Goal: Contribute content: Contribute content

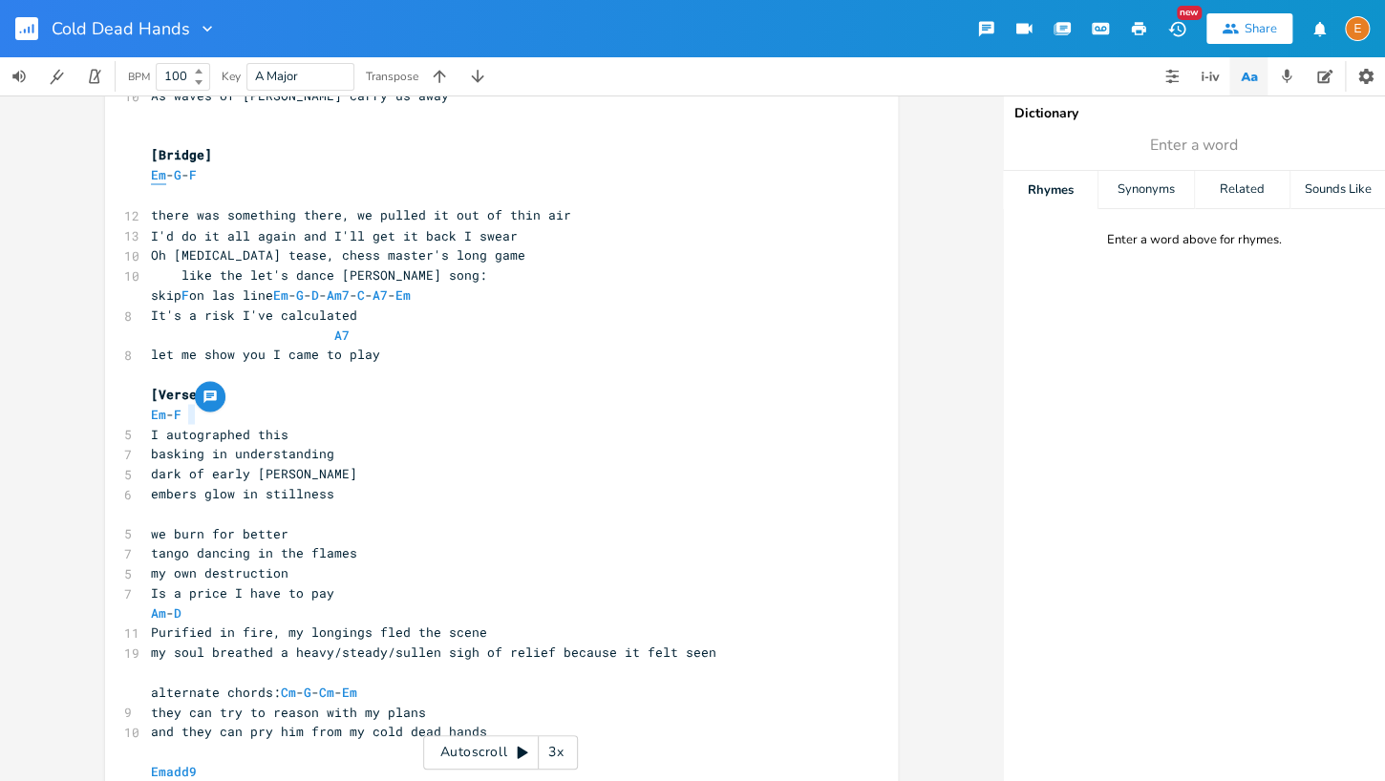
scroll to position [5, 0]
click at [153, 172] on span "Em" at bounding box center [158, 175] width 15 height 18
click at [157, 172] on span "Em" at bounding box center [158, 175] width 15 height 18
type textarea "Em"
click at [157, 172] on span "Em" at bounding box center [158, 175] width 15 height 18
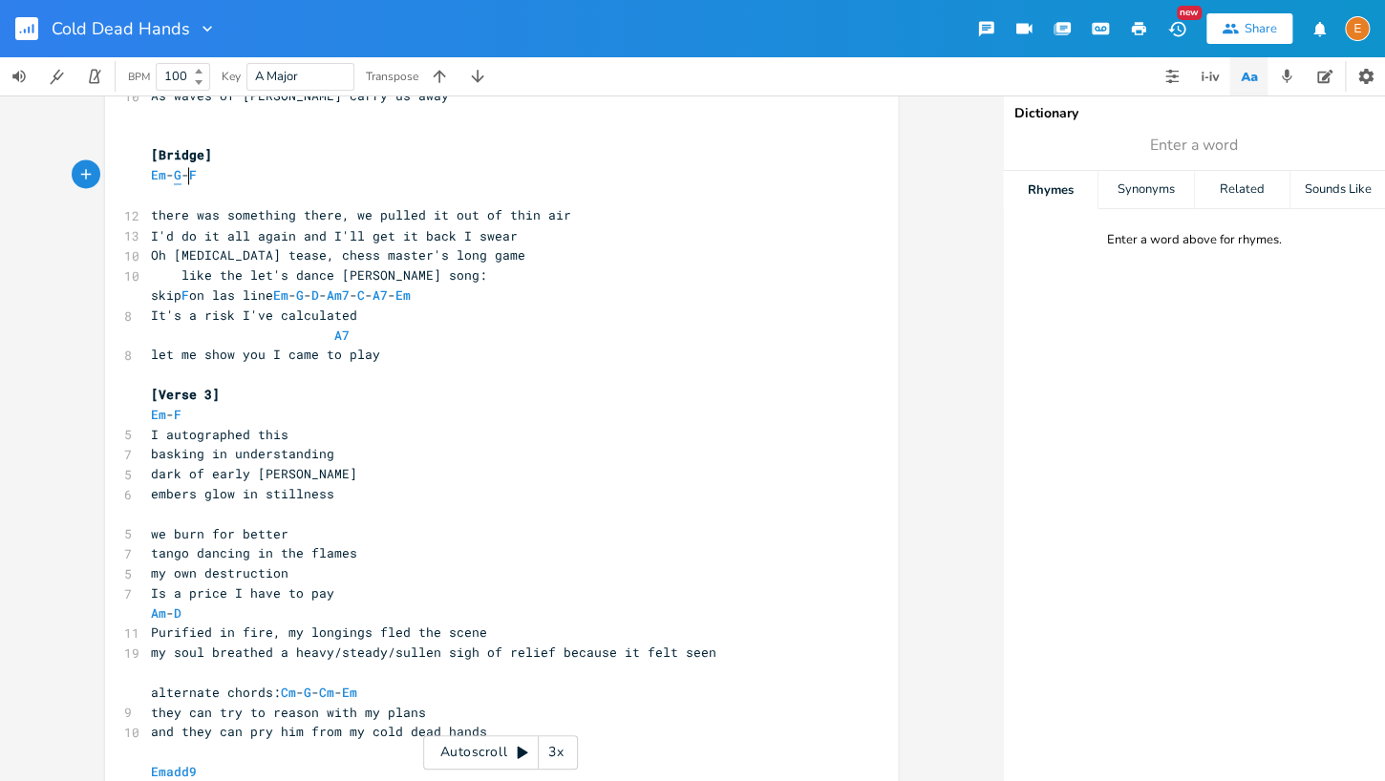
click at [181, 174] on span "G" at bounding box center [178, 175] width 8 height 18
type textarea "G"
click at [181, 174] on span "G" at bounding box center [178, 175] width 8 height 18
click at [197, 177] on span "F" at bounding box center [193, 175] width 8 height 18
type textarea "F"
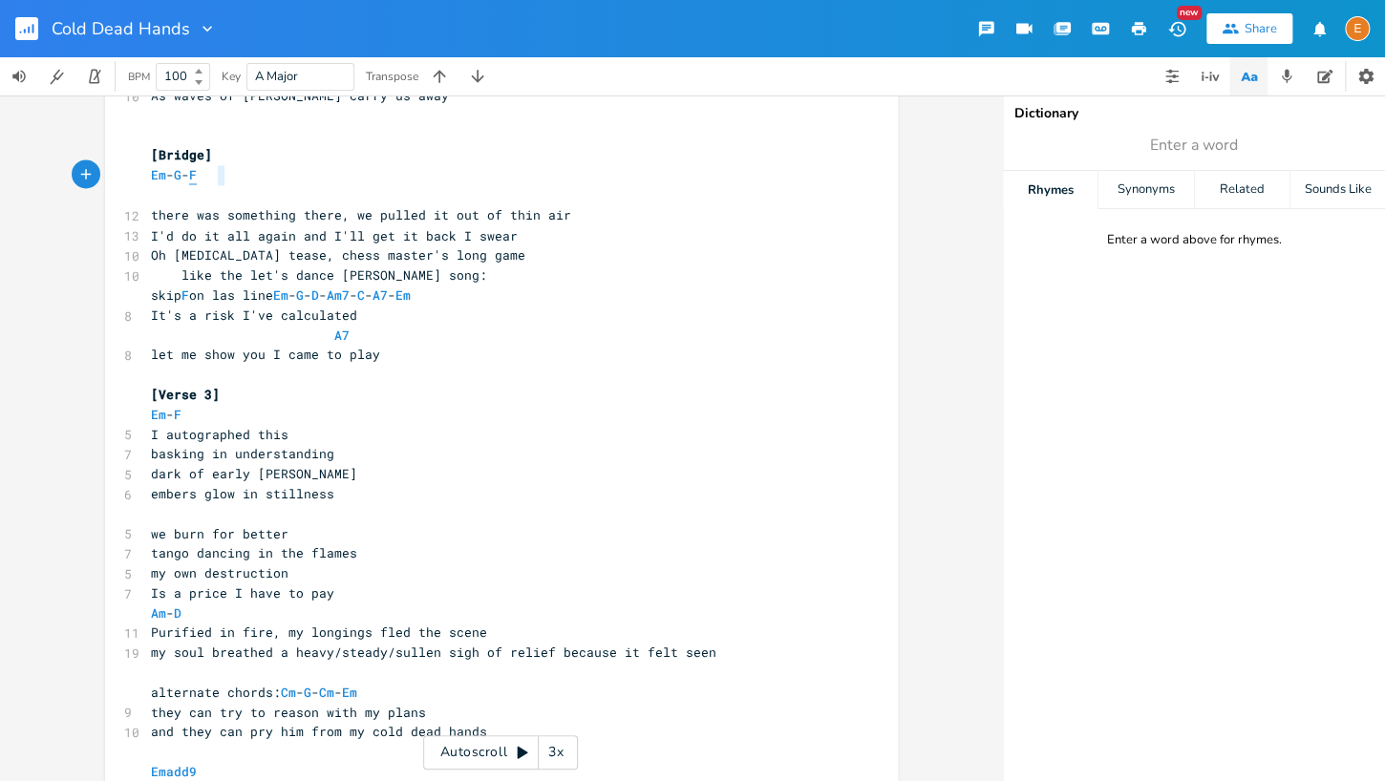
click at [197, 177] on span "F" at bounding box center [193, 175] width 8 height 18
click at [165, 178] on span "Em" at bounding box center [158, 175] width 15 height 18
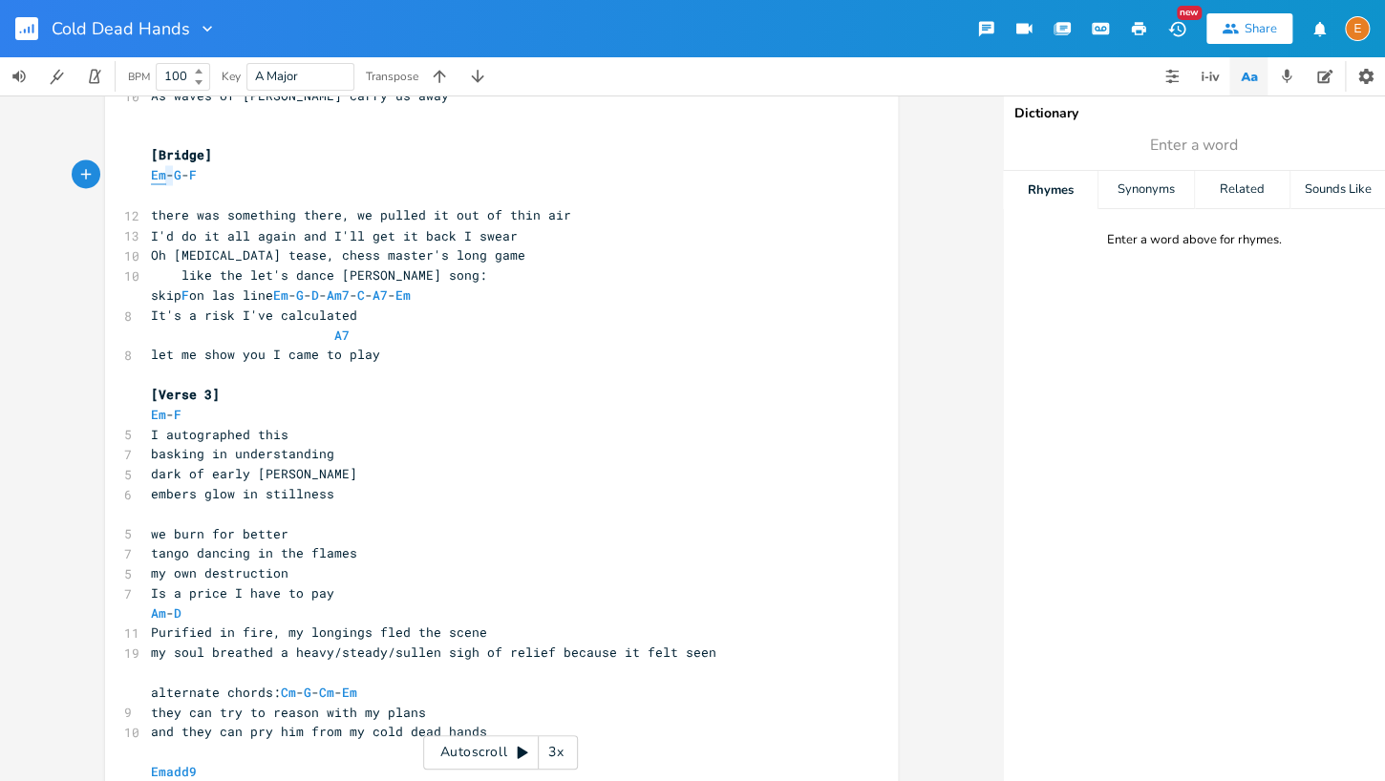
scroll to position [5, 2]
click at [181, 178] on span "G" at bounding box center [178, 175] width 8 height 18
type textarea "G"
click at [181, 178] on span "G" at bounding box center [178, 175] width 8 height 18
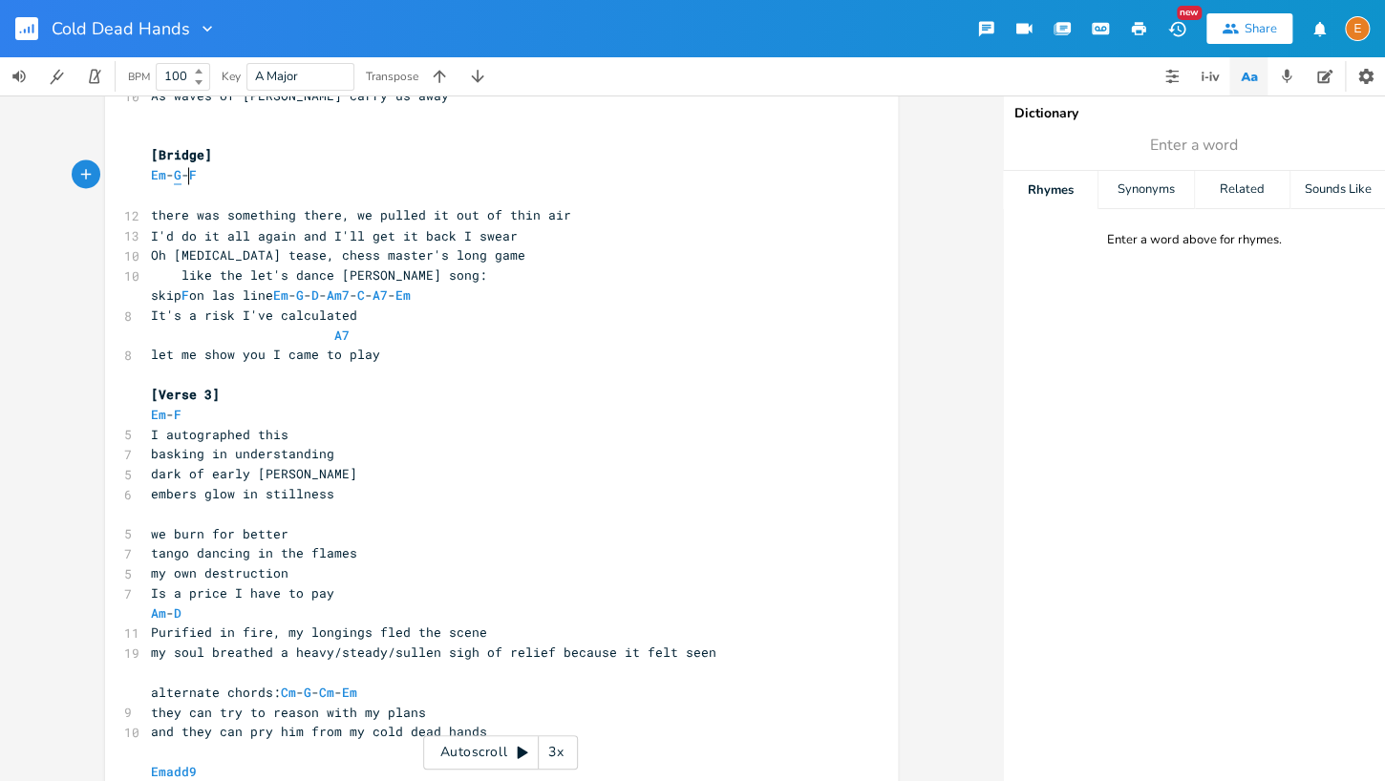
scroll to position [5, 10]
click at [197, 177] on span "Em - G - F" at bounding box center [174, 175] width 46 height 18
type textarea "F"
click at [197, 177] on span "F" at bounding box center [193, 175] width 8 height 18
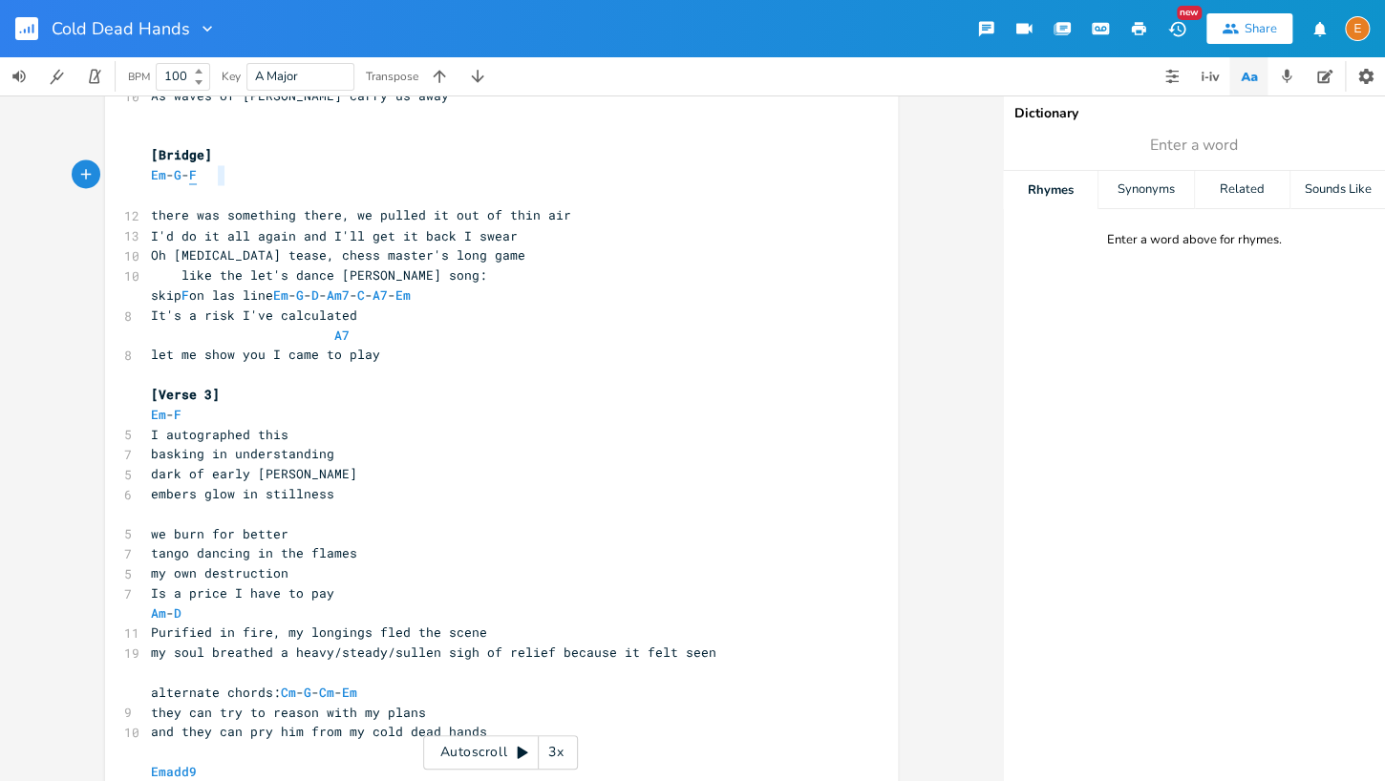
scroll to position [5, 7]
click at [163, 176] on span "Em" at bounding box center [158, 175] width 15 height 18
type textarea "Em"
click at [163, 176] on span "Em" at bounding box center [158, 175] width 15 height 18
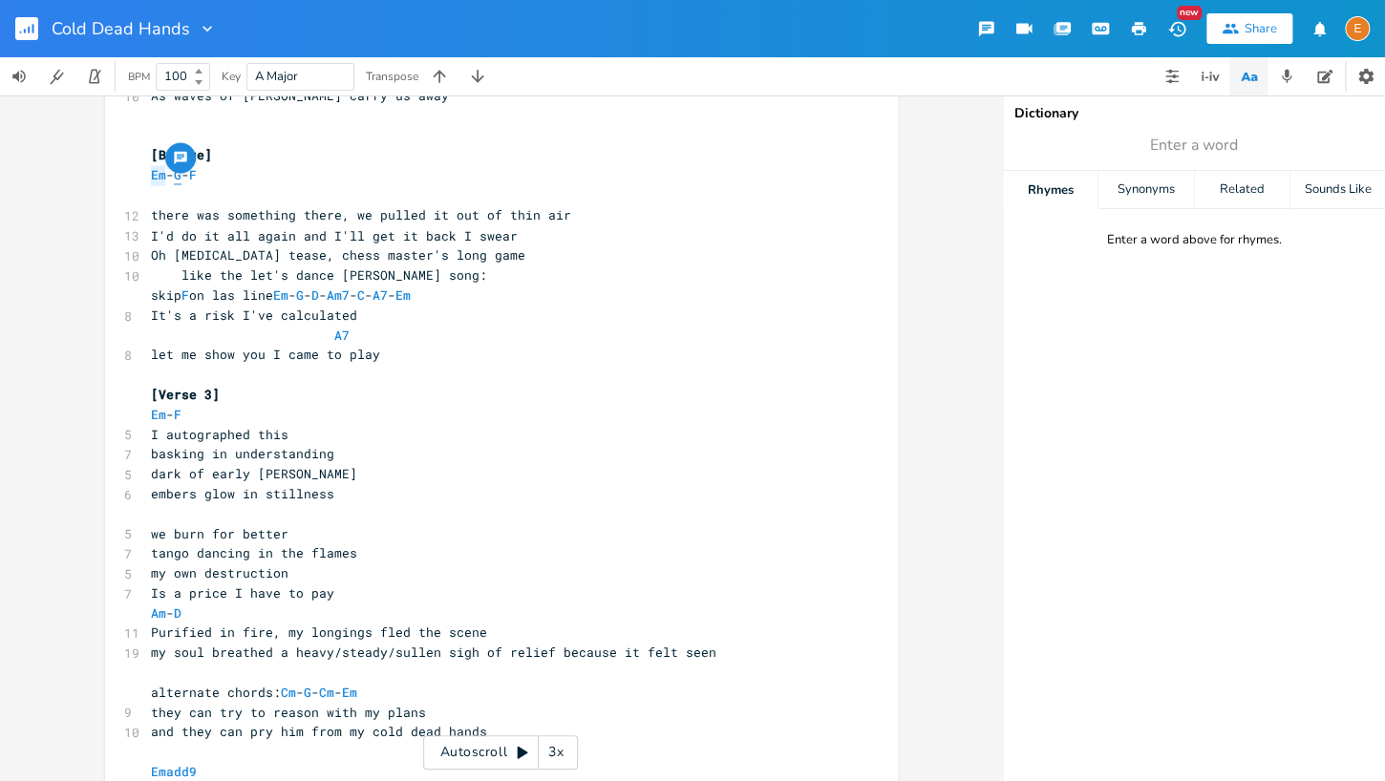
click at [181, 176] on span "G" at bounding box center [178, 175] width 8 height 18
type textarea "G"
click at [181, 176] on span "G" at bounding box center [178, 175] width 8 height 18
click at [197, 176] on span "F" at bounding box center [193, 175] width 8 height 18
type textarea "F"
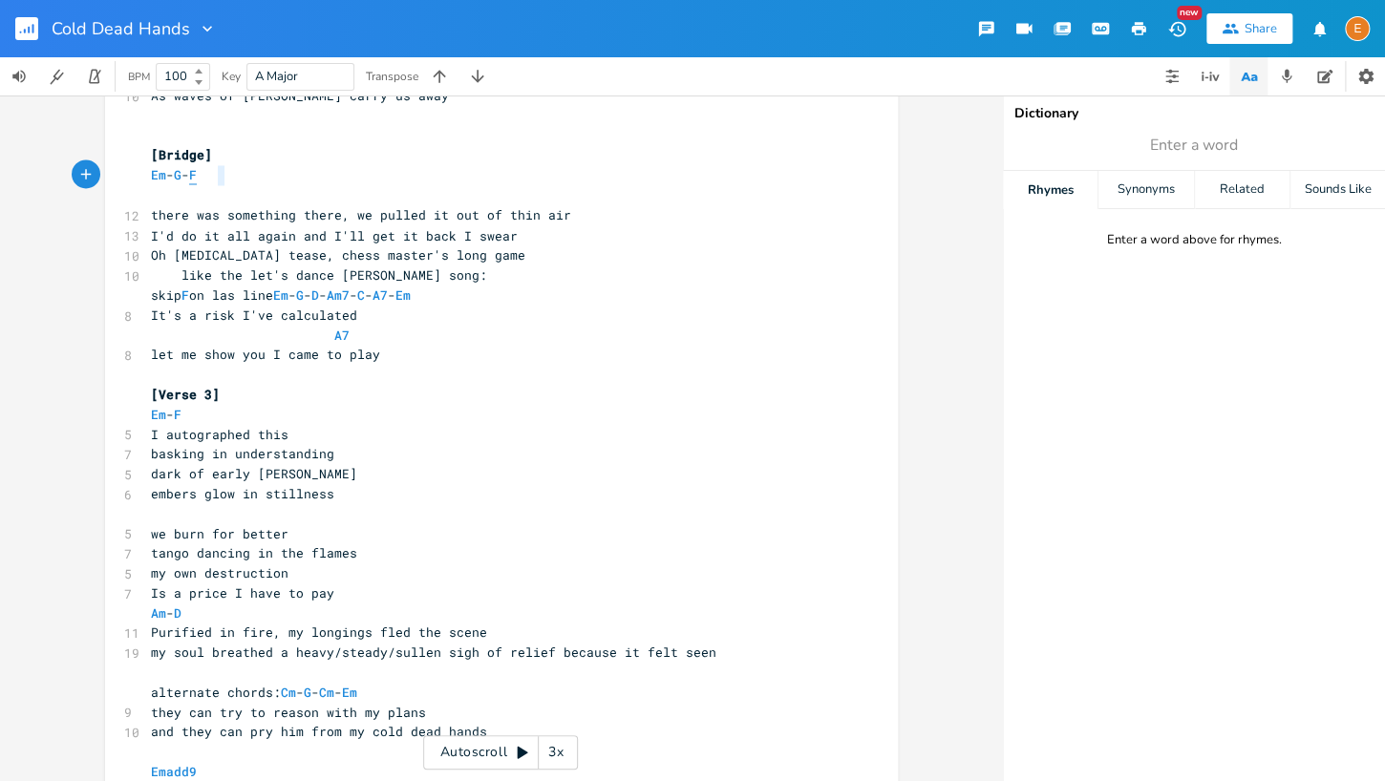
scroll to position [5, 7]
click at [197, 176] on span "F" at bounding box center [193, 175] width 8 height 18
click at [164, 178] on span "Em" at bounding box center [158, 175] width 15 height 18
type textarea "Em"
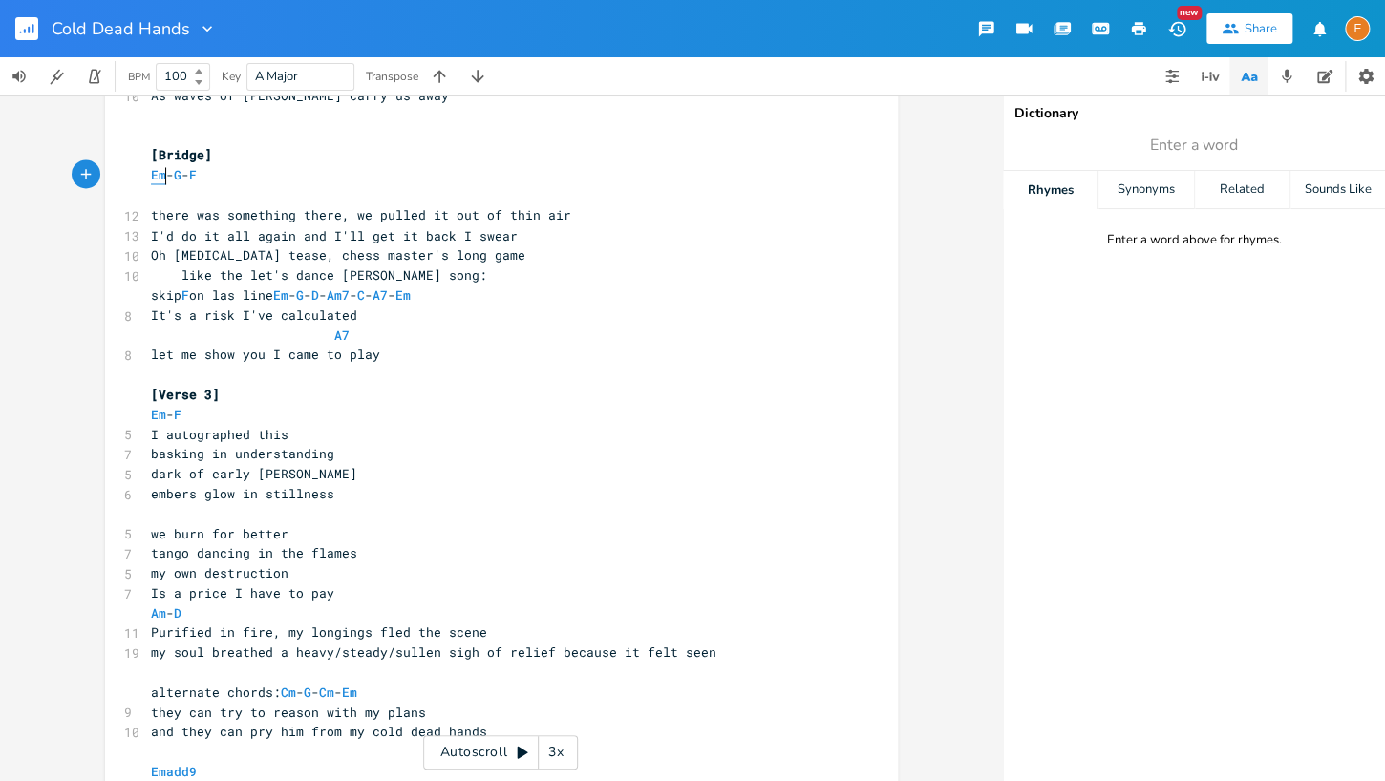
click at [164, 178] on span "Em" at bounding box center [158, 175] width 15 height 18
click at [181, 177] on span "G" at bounding box center [178, 175] width 8 height 18
type textarea "G"
click at [181, 177] on span "G" at bounding box center [178, 175] width 8 height 18
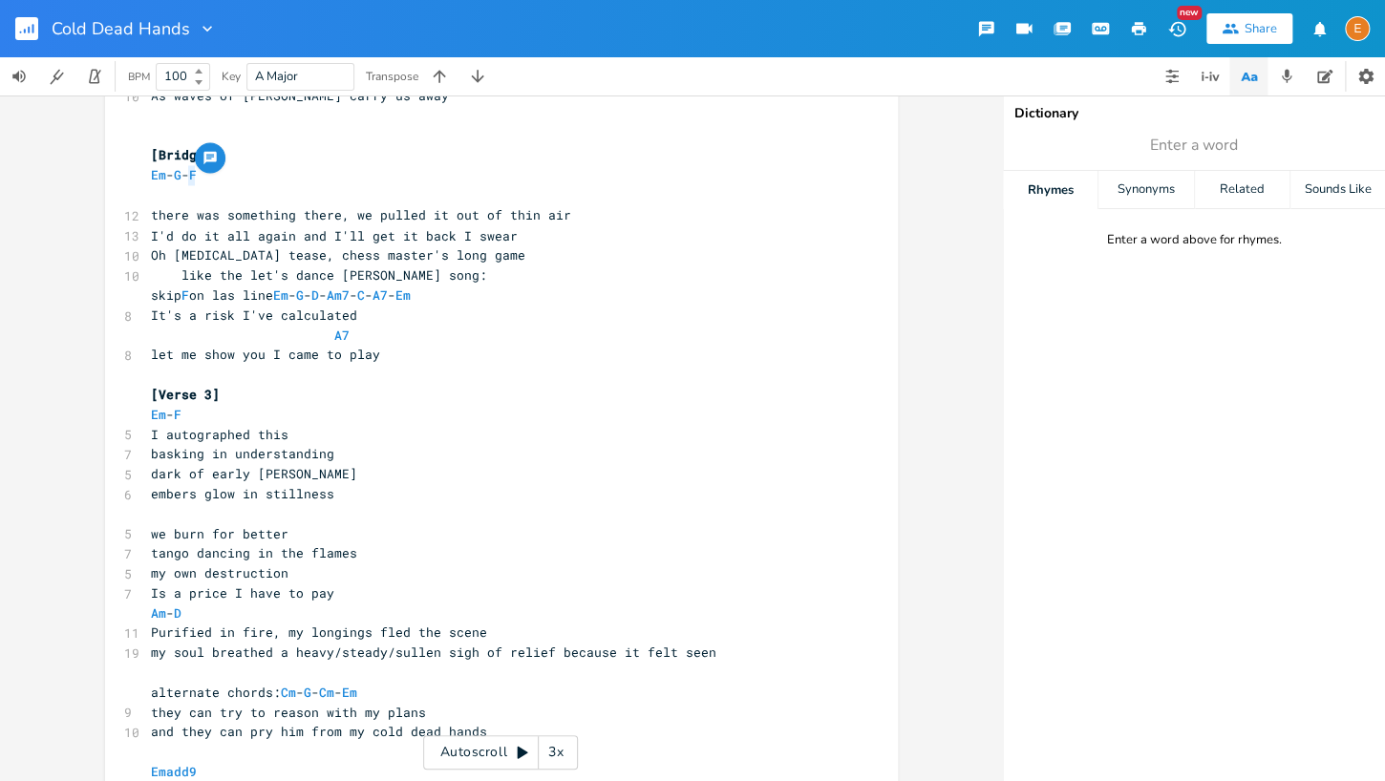
click at [165, 177] on span "Em - G - F" at bounding box center [174, 174] width 46 height 17
click at [159, 176] on span "Em" at bounding box center [158, 175] width 15 height 18
type textarea "Em"
click at [159, 176] on span "Em" at bounding box center [158, 175] width 15 height 18
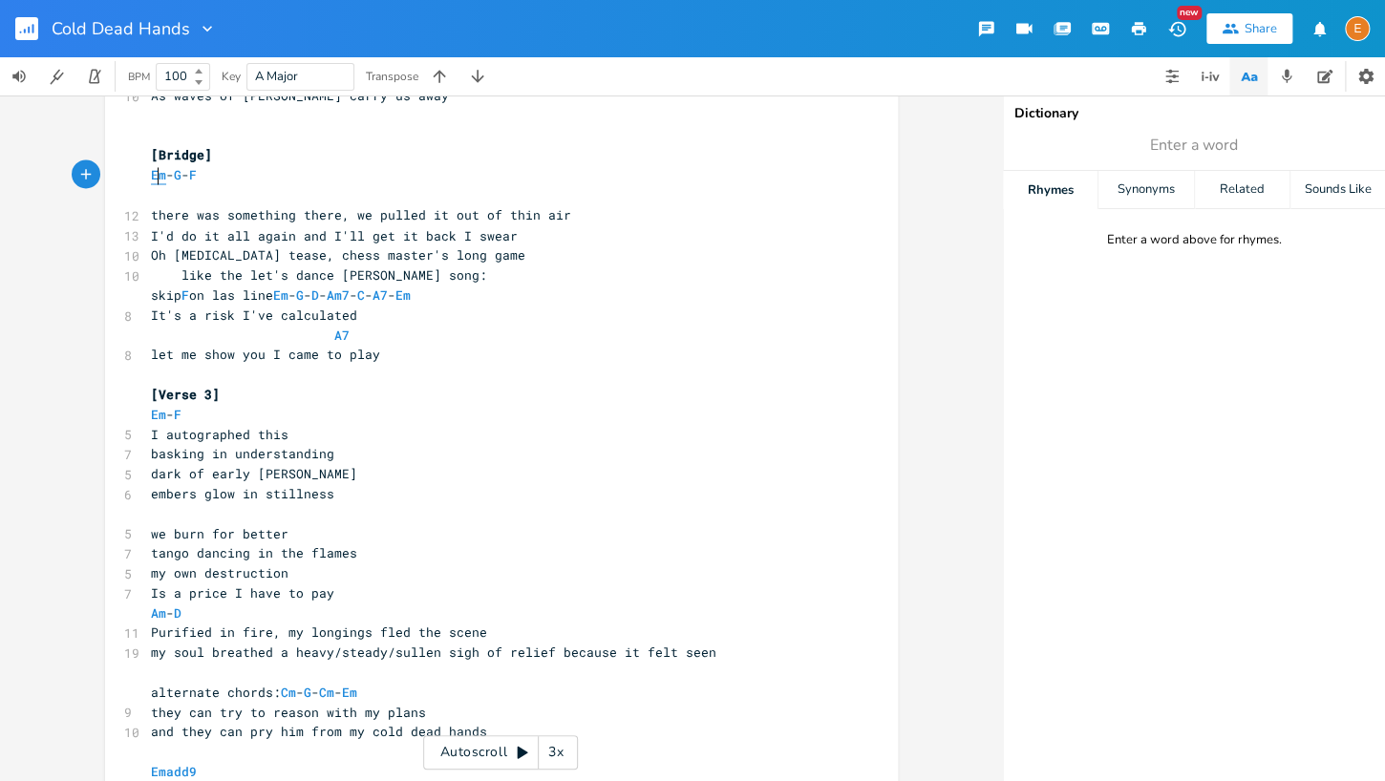
scroll to position [5, 21]
click at [181, 175] on span "G" at bounding box center [178, 175] width 8 height 18
type textarea "G"
click at [181, 175] on span "G" at bounding box center [178, 175] width 8 height 18
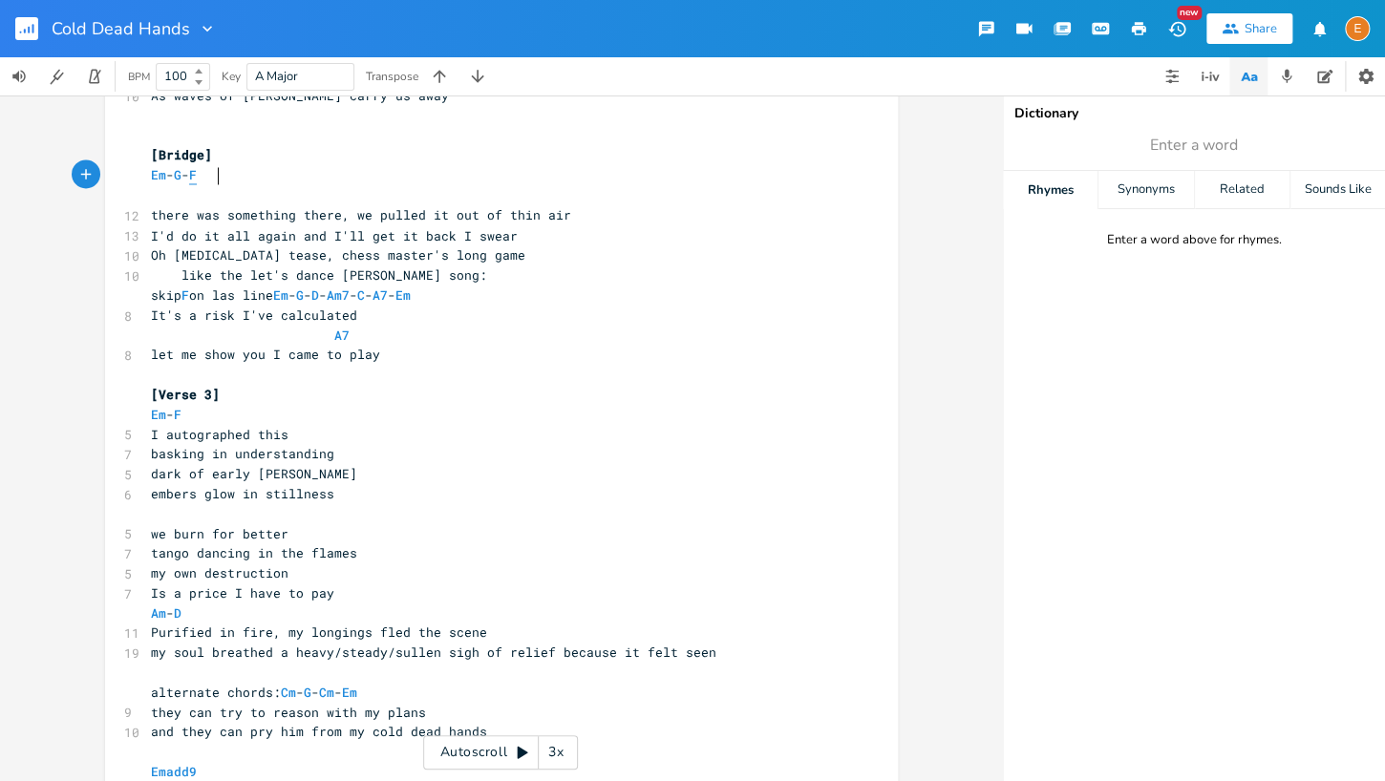
click at [197, 177] on span "F" at bounding box center [193, 175] width 8 height 18
type textarea "F"
click at [197, 177] on span "F" at bounding box center [193, 175] width 8 height 18
click at [292, 256] on span "Oh [MEDICAL_DATA] tease, chess master's long game" at bounding box center [338, 253] width 374 height 17
type textarea "is this some"
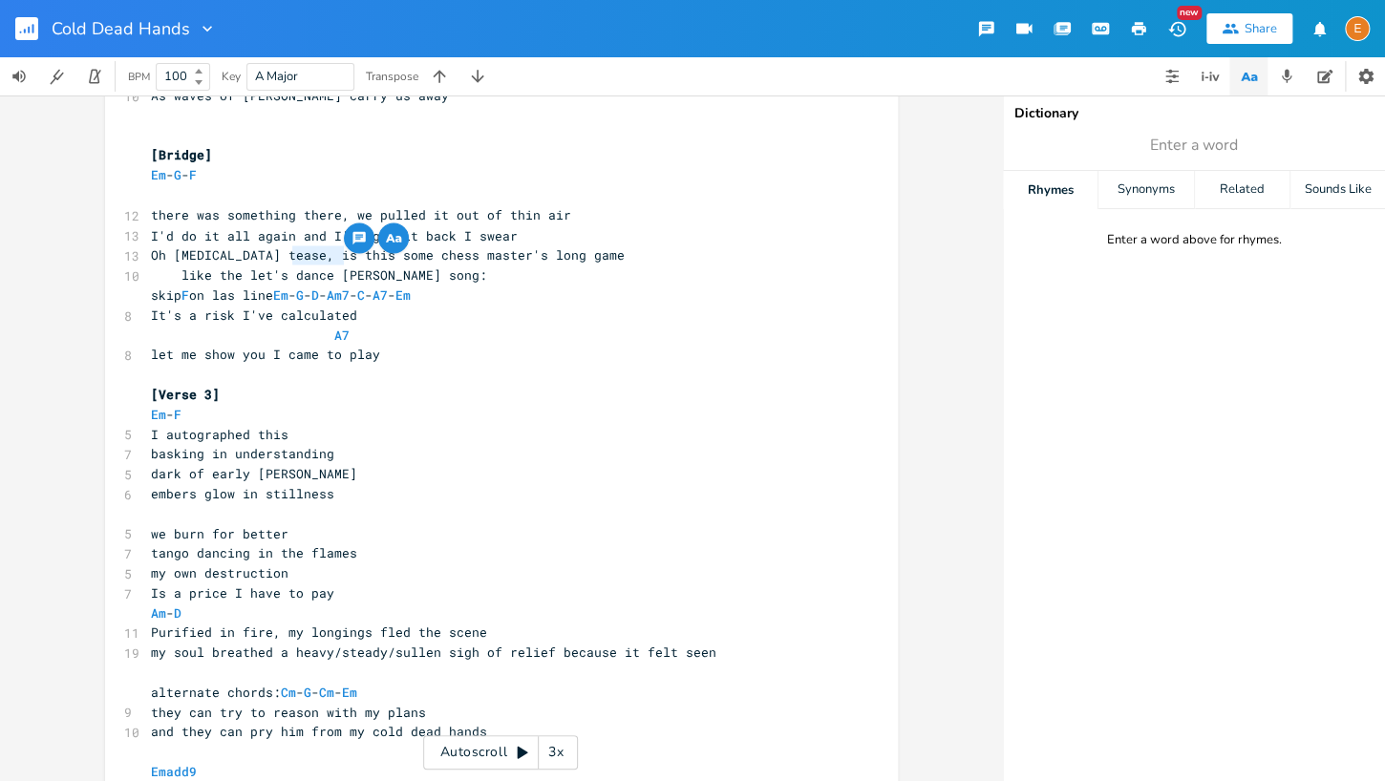
drag, startPoint x: 342, startPoint y: 255, endPoint x: 294, endPoint y: 257, distance: 47.8
click at [294, 258] on span "Oh [MEDICAL_DATA] tease, is this some chess master's long game" at bounding box center [388, 253] width 474 height 17
type textarea "this is"
click at [288, 298] on span "Em" at bounding box center [280, 295] width 15 height 18
type textarea "Em"
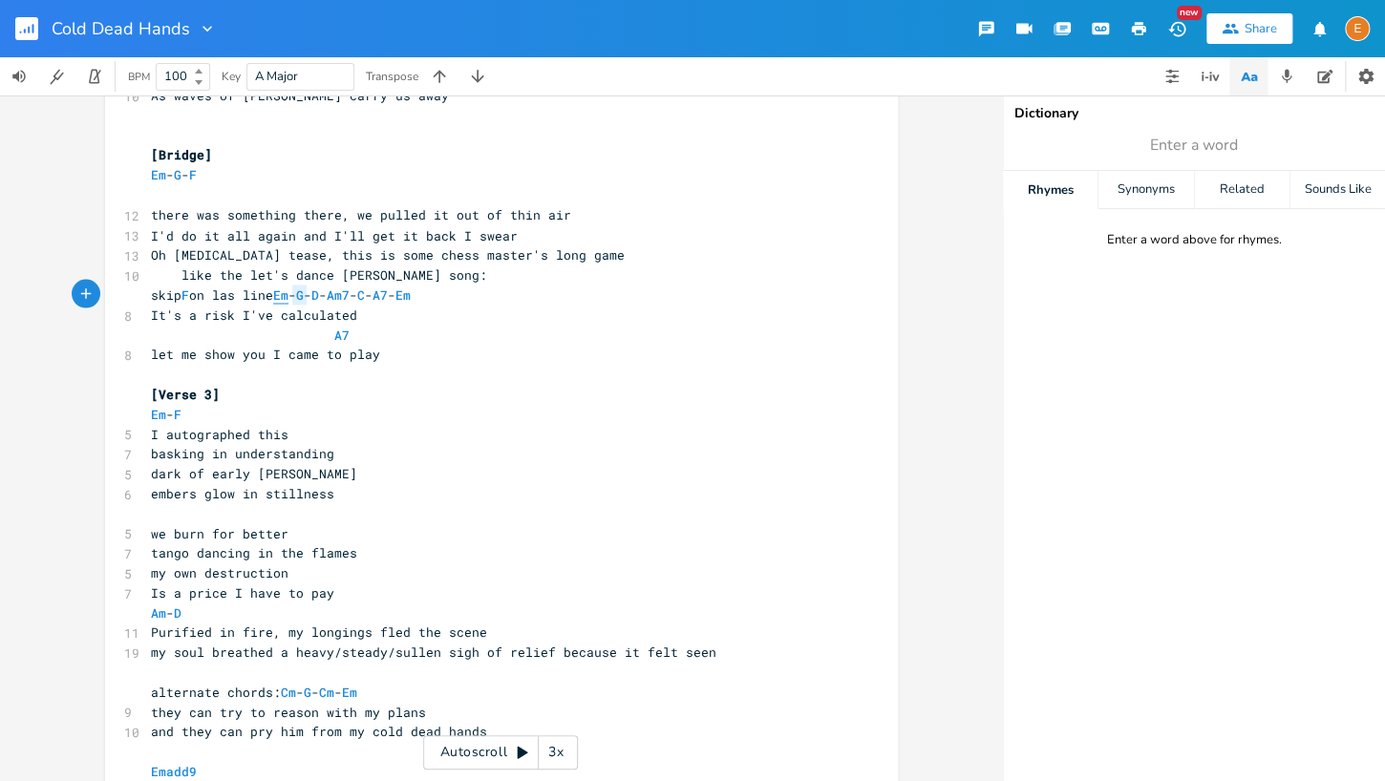
click at [288, 298] on span "Em" at bounding box center [280, 295] width 15 height 18
click at [304, 293] on span "G" at bounding box center [300, 295] width 8 height 18
type textarea "G"
click at [304, 293] on span "G" at bounding box center [300, 295] width 8 height 18
click at [319, 292] on span "D" at bounding box center [315, 295] width 8 height 18
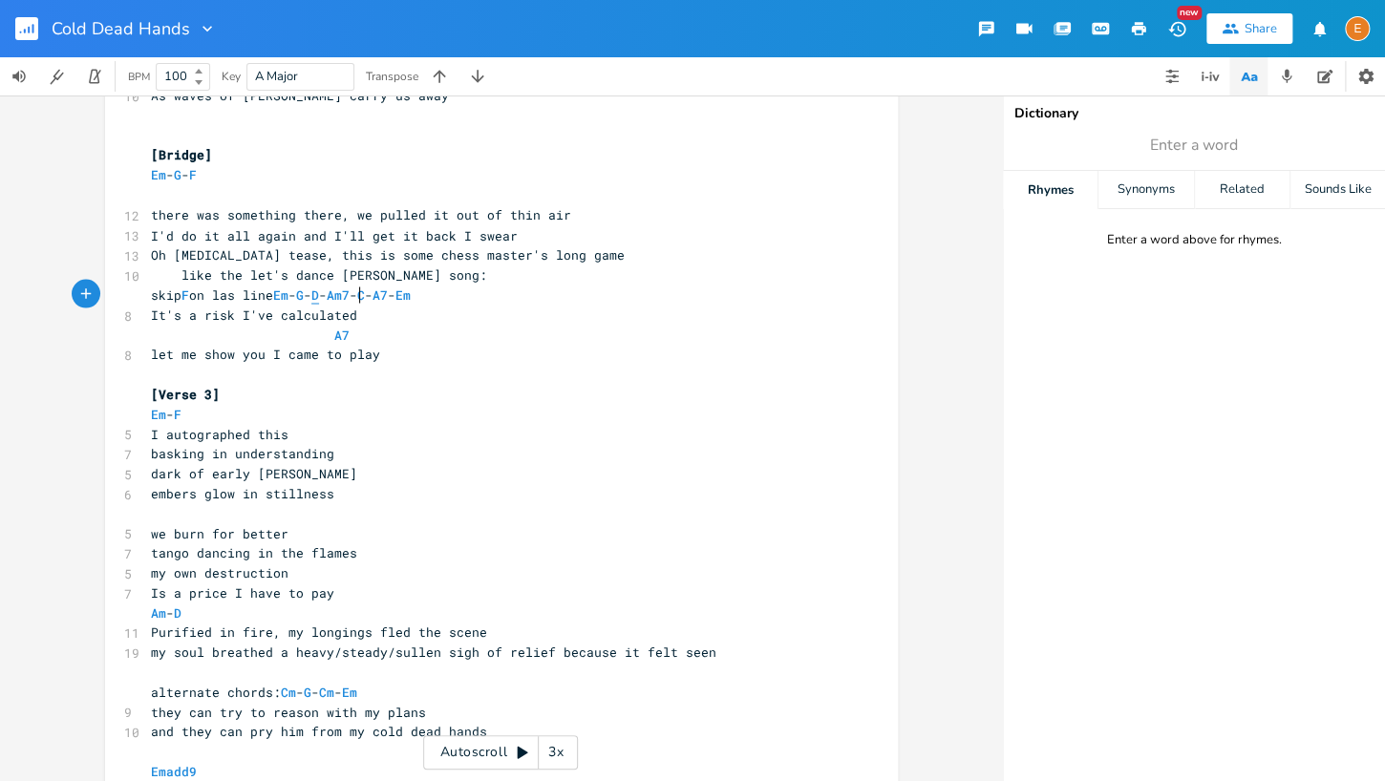
type textarea "D"
click at [319, 292] on span "D" at bounding box center [315, 295] width 8 height 18
click at [350, 294] on span "Am7" at bounding box center [338, 295] width 23 height 18
type textarea "Am7"
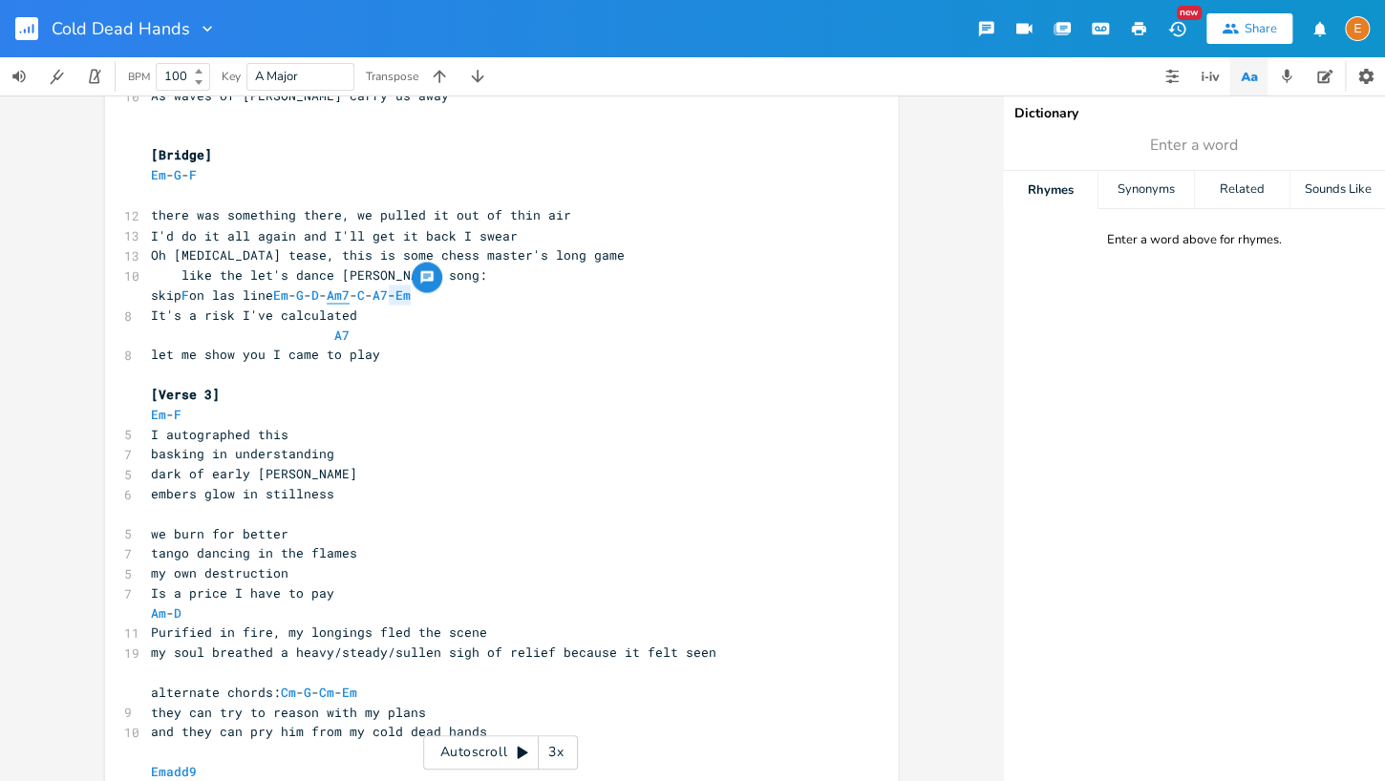
click at [350, 294] on span "Am7" at bounding box center [338, 295] width 23 height 18
type textarea "Am7"
click at [350, 294] on span "Am7" at bounding box center [338, 295] width 23 height 18
click at [436, 291] on button "Add Comment" at bounding box center [427, 277] width 31 height 31
click at [436, 291] on div "E" at bounding box center [443, 285] width 25 height 25
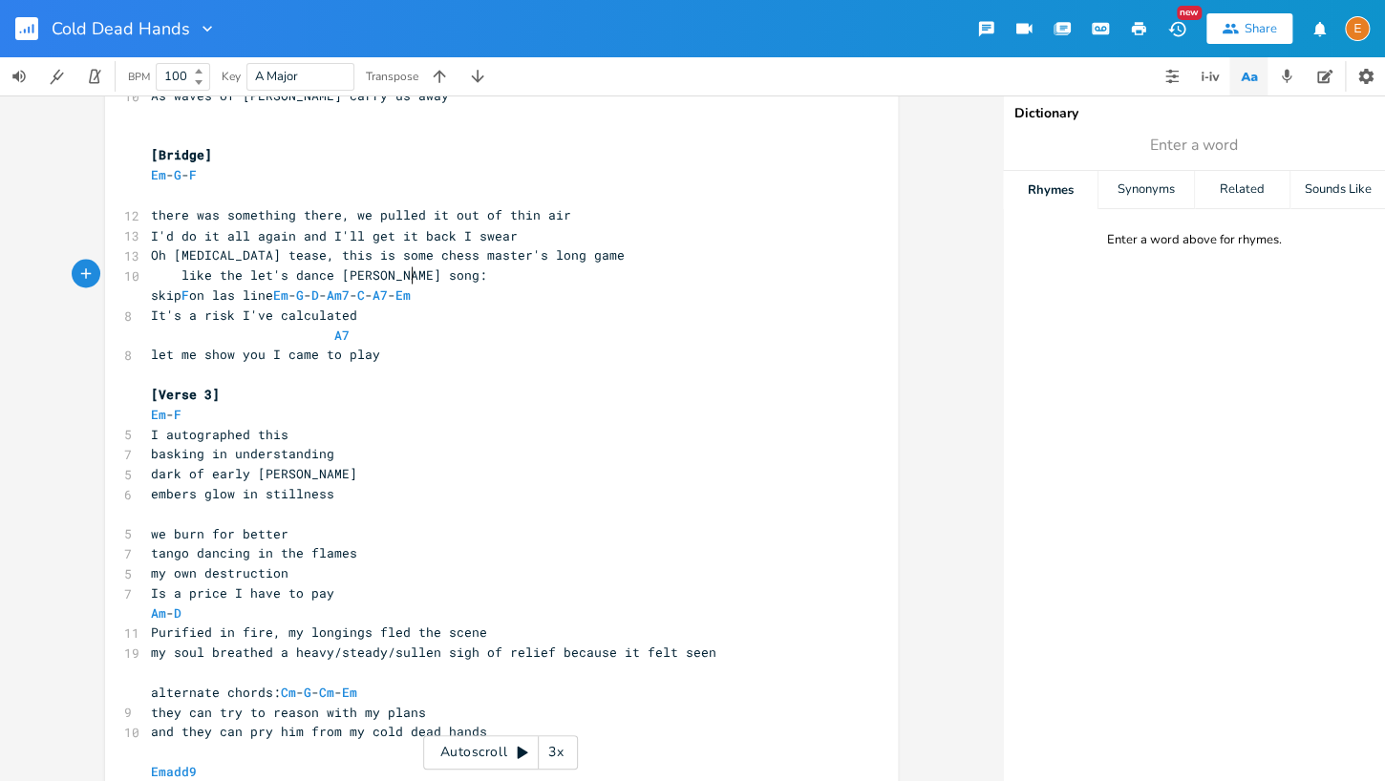
click at [411, 273] on span "like the let's dance [PERSON_NAME] song:" at bounding box center [319, 274] width 336 height 17
click at [411, 291] on span "skip F on las line Em - G - D - Am7 - C - A7 - Em" at bounding box center [281, 294] width 260 height 17
click at [365, 290] on span "C" at bounding box center [361, 295] width 8 height 18
type textarea "C"
click at [365, 290] on span "C" at bounding box center [361, 295] width 8 height 18
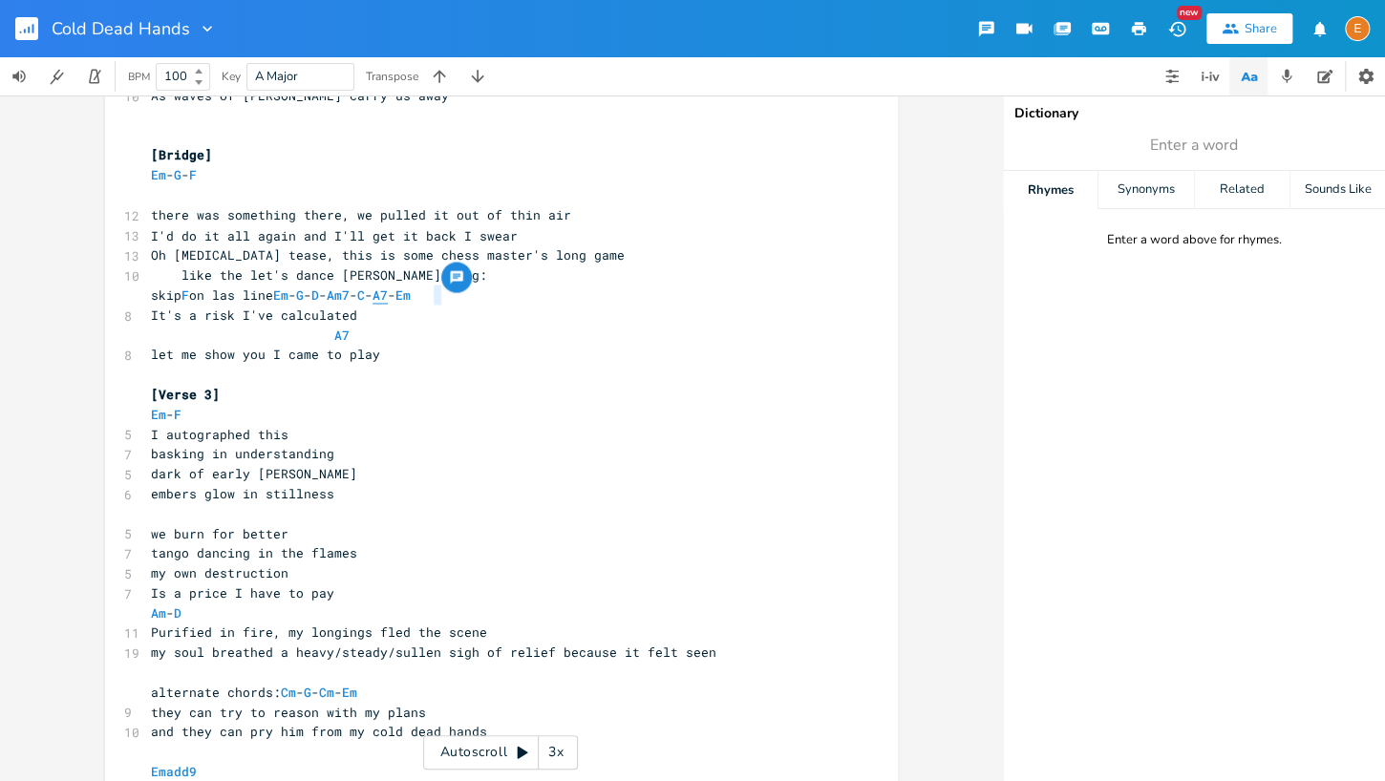
click at [388, 293] on span "A7" at bounding box center [380, 295] width 15 height 18
type textarea "A7"
click at [388, 293] on span "A7" at bounding box center [380, 295] width 15 height 18
click at [411, 294] on span "Em" at bounding box center [402, 295] width 15 height 18
type textarea "Em"
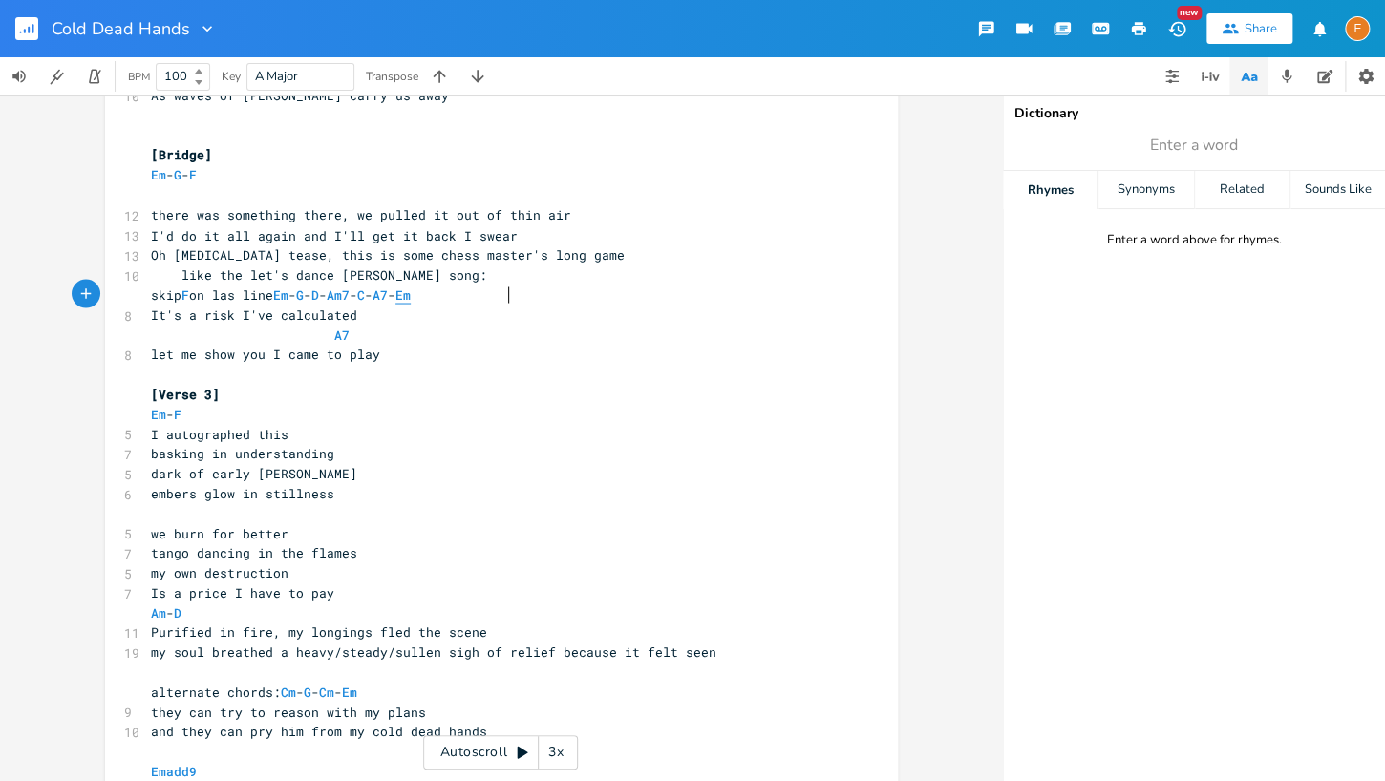
click at [411, 293] on span "Em" at bounding box center [402, 295] width 15 height 18
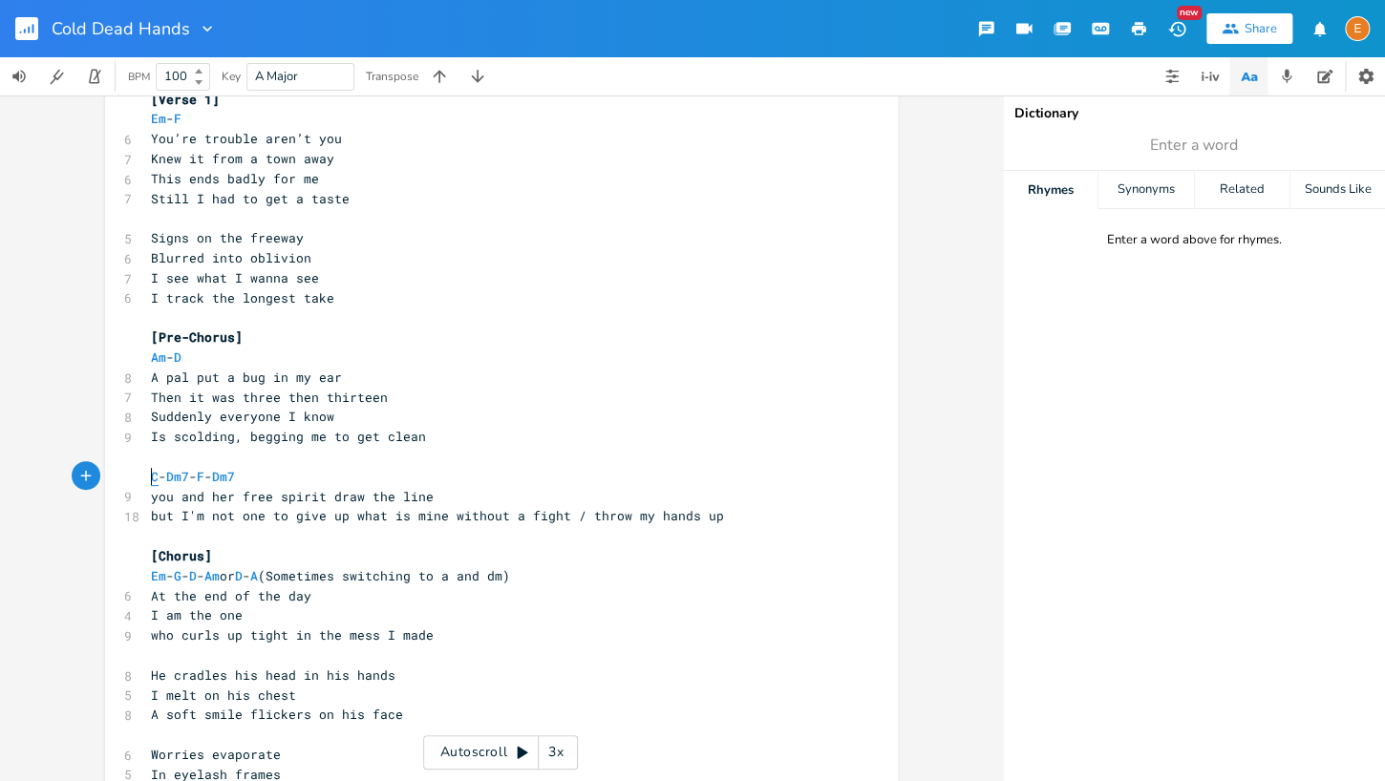
click at [153, 475] on span "C" at bounding box center [155, 477] width 8 height 18
type textarea "C"
click at [153, 475] on span "C" at bounding box center [155, 477] width 8 height 18
click at [189, 476] on span "Dm7" at bounding box center [177, 477] width 23 height 18
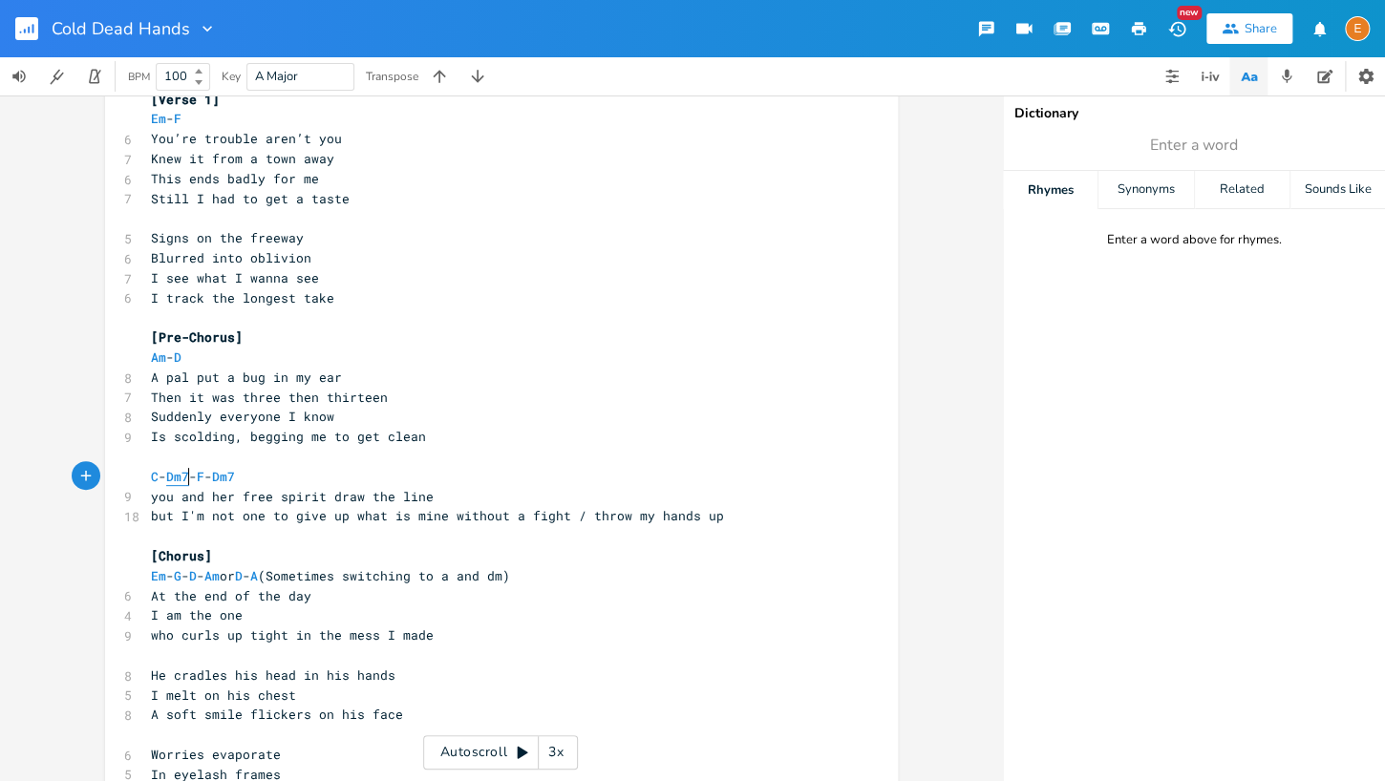
type textarea "Dm7"
click at [189, 476] on span "Dm7" at bounding box center [177, 477] width 23 height 18
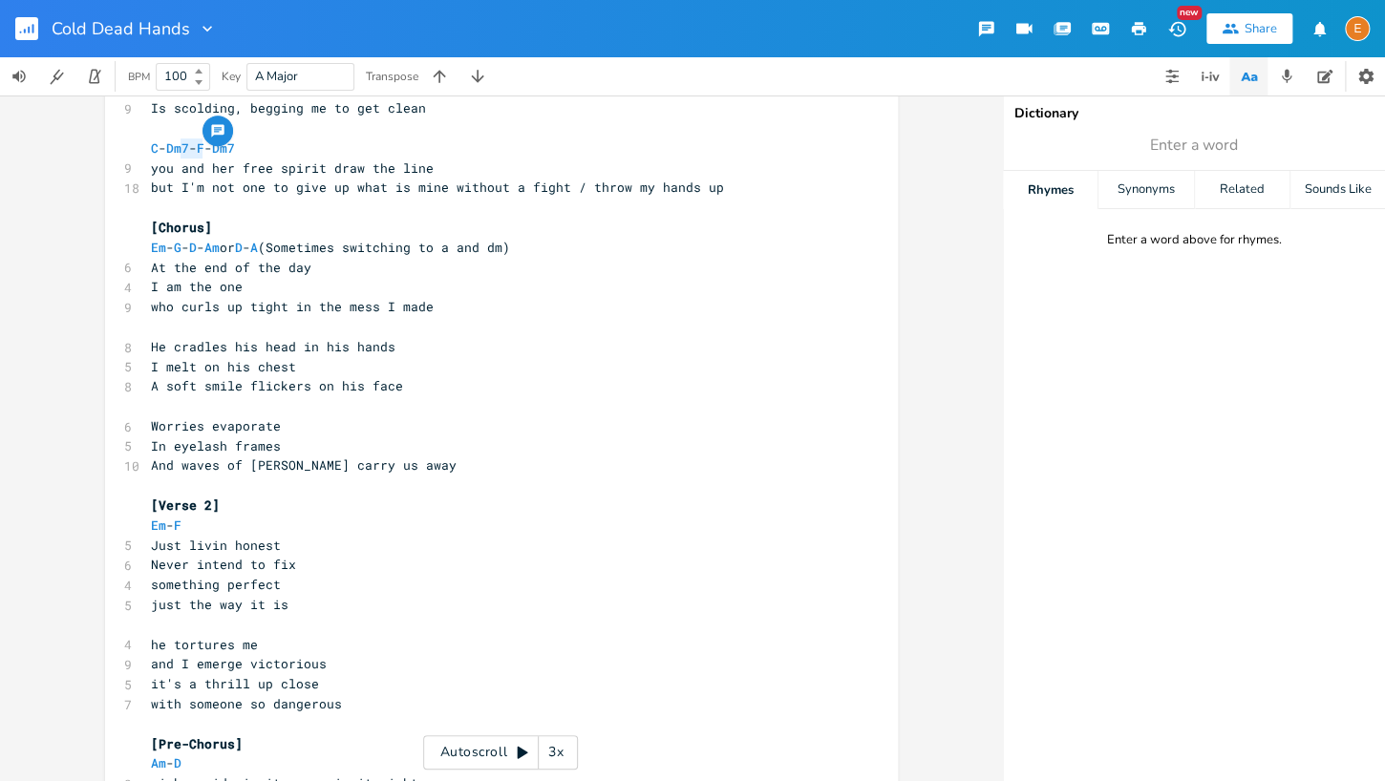
scroll to position [423, 0]
click at [160, 244] on span "Em" at bounding box center [158, 245] width 15 height 18
type textarea "Em"
click at [160, 244] on span "Em" at bounding box center [158, 245] width 15 height 18
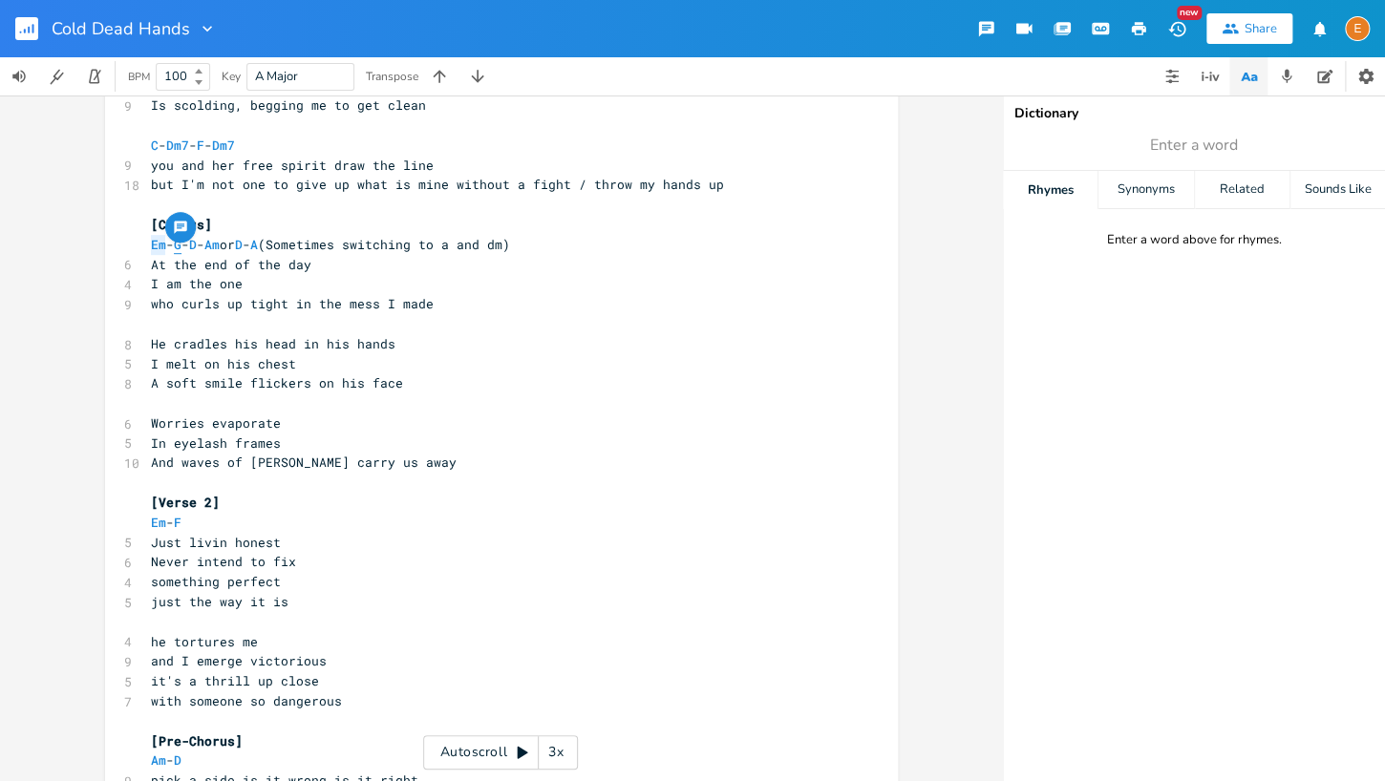
click at [181, 243] on span "G" at bounding box center [178, 245] width 8 height 18
type textarea "G"
click at [181, 243] on span "G" at bounding box center [178, 245] width 8 height 18
click at [197, 244] on span "D" at bounding box center [193, 245] width 8 height 18
type textarea "D"
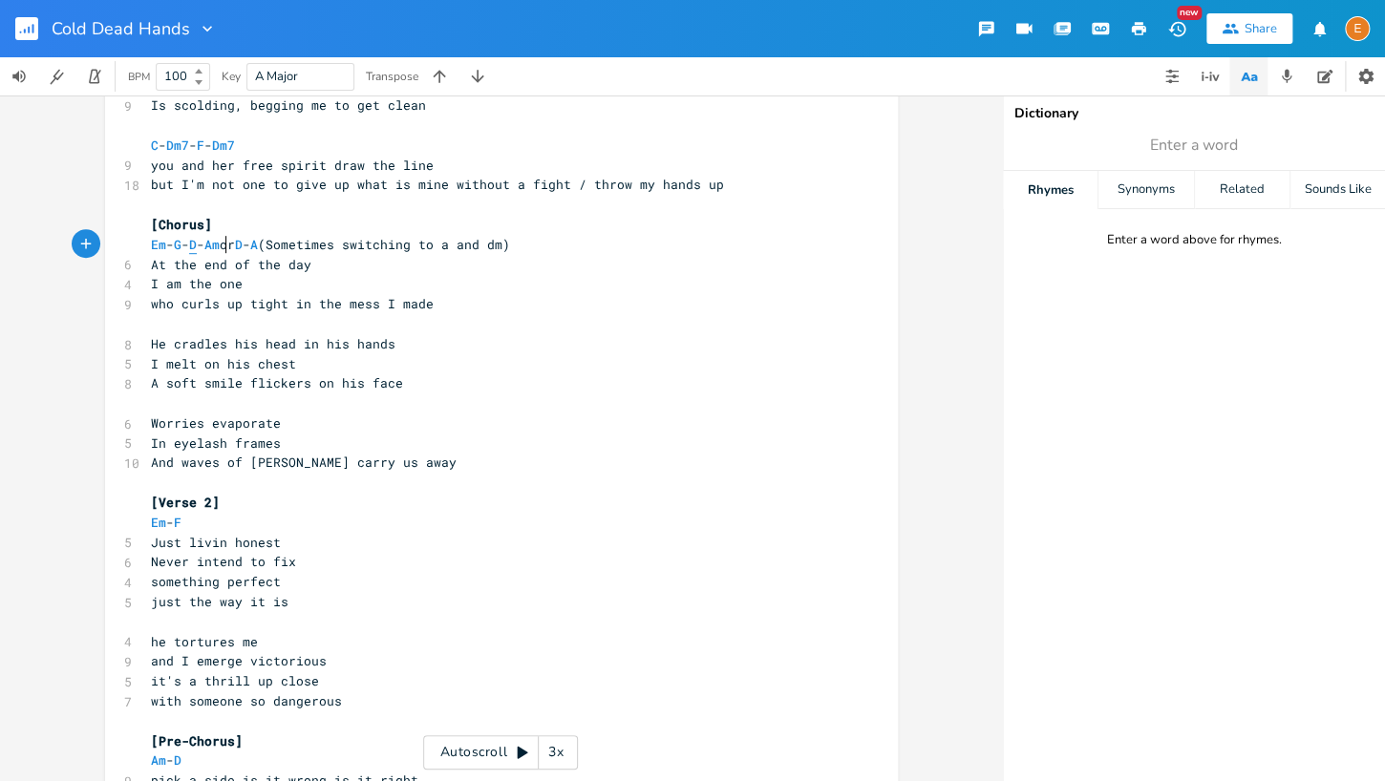
click at [197, 244] on span "D" at bounding box center [193, 245] width 8 height 18
click at [220, 243] on span "Am" at bounding box center [211, 245] width 15 height 18
type textarea "Am"
click at [220, 243] on span "Am" at bounding box center [211, 245] width 15 height 18
click at [243, 243] on span "D" at bounding box center [239, 245] width 8 height 18
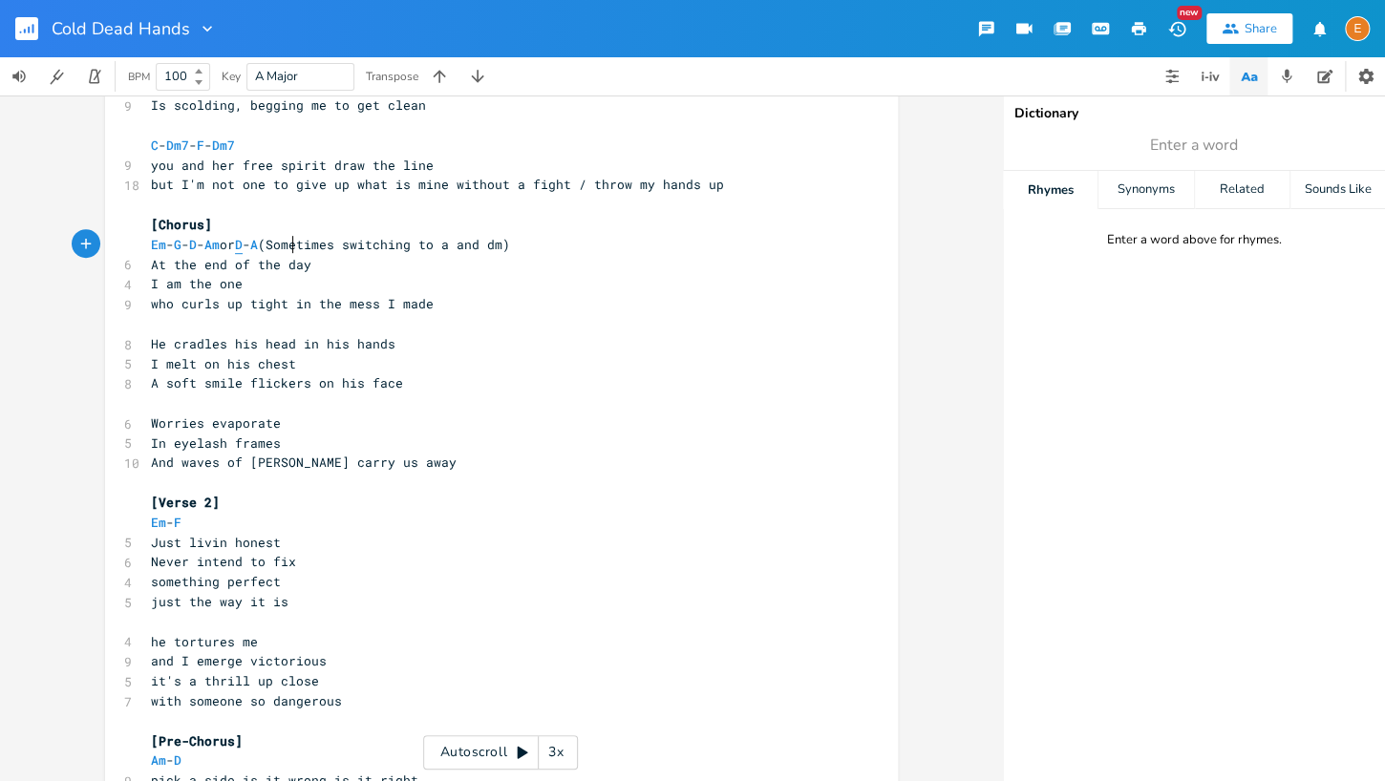
type textarea "D"
click at [243, 243] on span "D" at bounding box center [239, 245] width 8 height 18
click at [258, 244] on span "A" at bounding box center [254, 245] width 8 height 18
type textarea "A"
click at [258, 244] on span "A" at bounding box center [254, 245] width 8 height 18
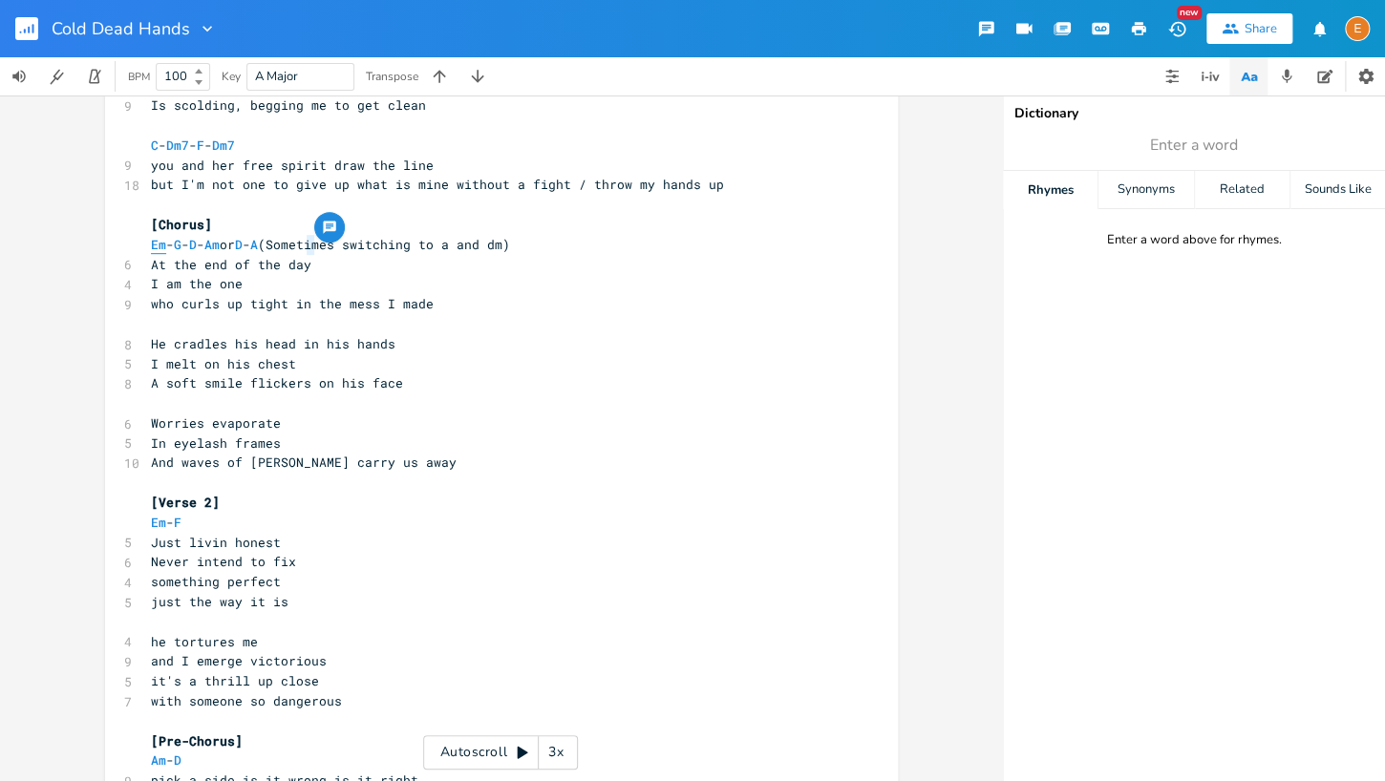
click at [160, 247] on span "Em" at bounding box center [158, 245] width 15 height 18
type textarea "Em"
click at [160, 247] on span "Em" at bounding box center [158, 245] width 15 height 18
click at [181, 245] on span "G" at bounding box center [178, 245] width 8 height 18
type textarea "G"
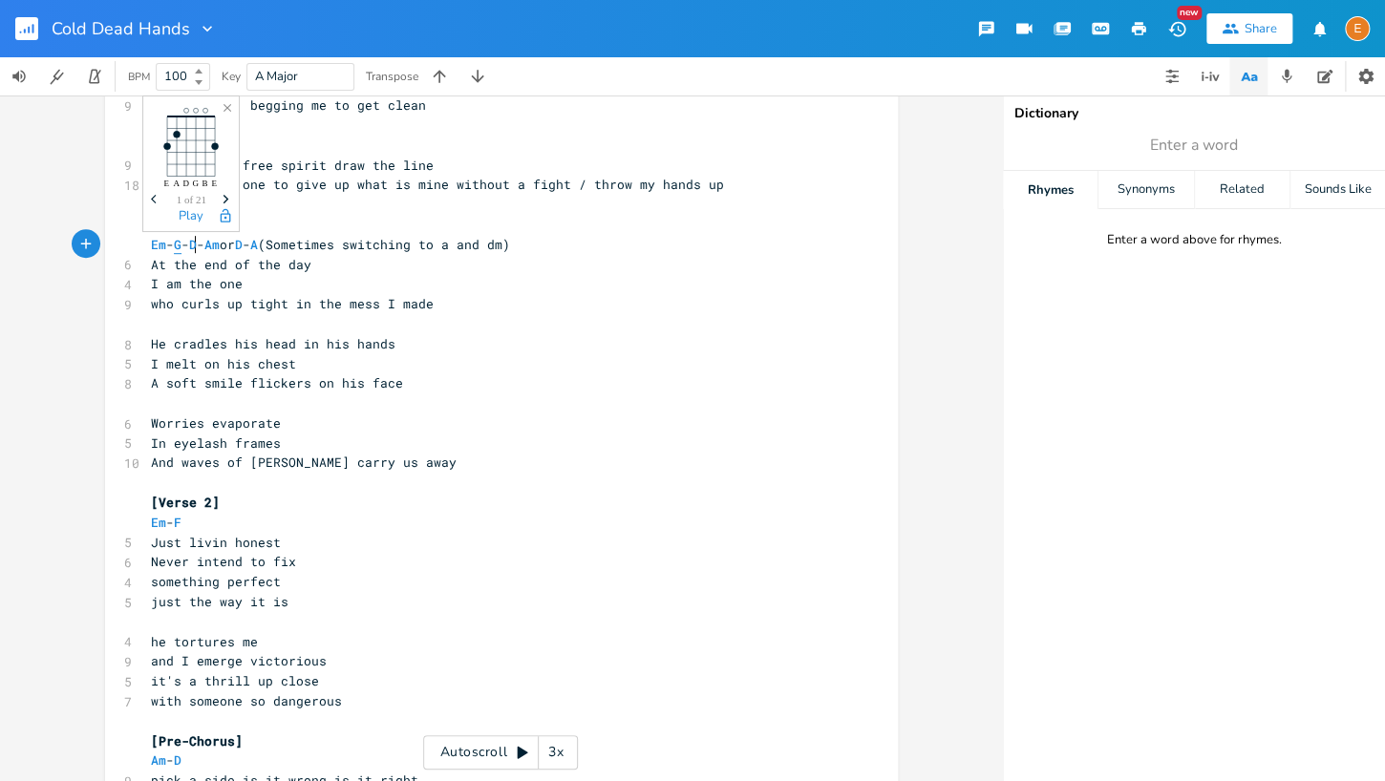
click at [181, 245] on span "G" at bounding box center [178, 245] width 8 height 18
click at [197, 244] on span "D" at bounding box center [193, 245] width 8 height 18
type textarea "D"
click at [197, 244] on span "D" at bounding box center [193, 245] width 8 height 18
click at [258, 244] on span "A" at bounding box center [254, 245] width 8 height 18
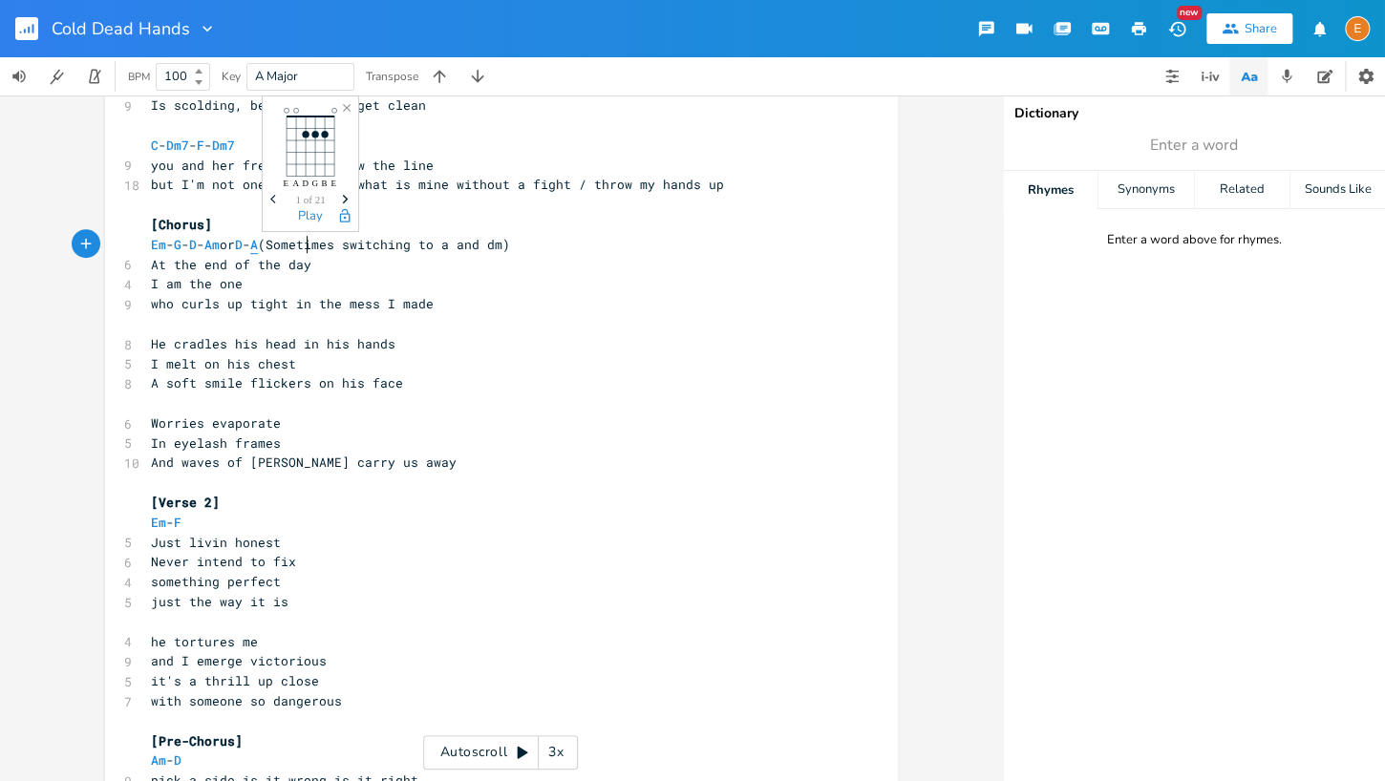
type textarea "A"
click at [258, 244] on span "A" at bounding box center [254, 245] width 8 height 18
click at [160, 244] on span "Em" at bounding box center [158, 245] width 15 height 18
type textarea "Em"
click at [160, 244] on span "Em" at bounding box center [158, 245] width 15 height 18
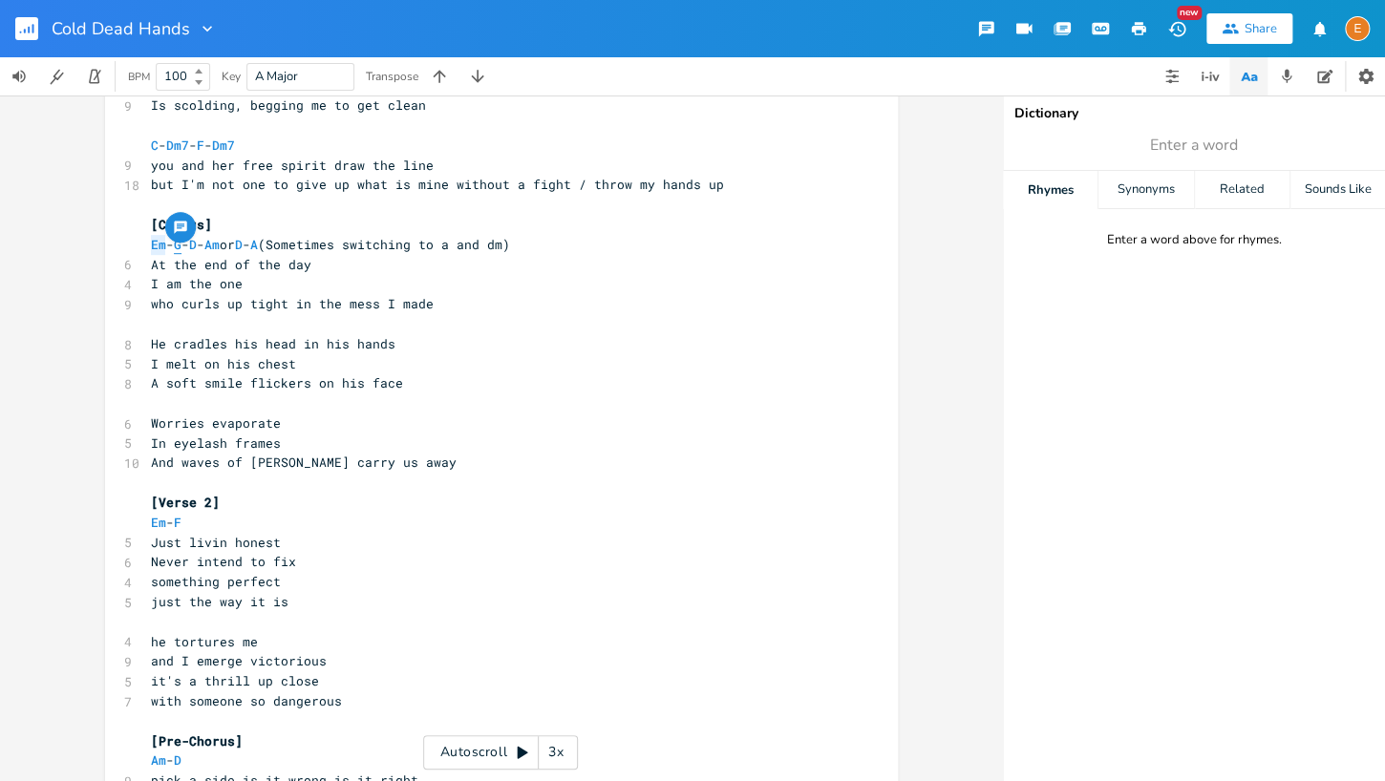
click at [181, 243] on span "G" at bounding box center [178, 245] width 8 height 18
type textarea "G"
click at [181, 243] on span "G" at bounding box center [178, 245] width 8 height 18
click at [197, 244] on span "D" at bounding box center [193, 245] width 8 height 18
type textarea "D"
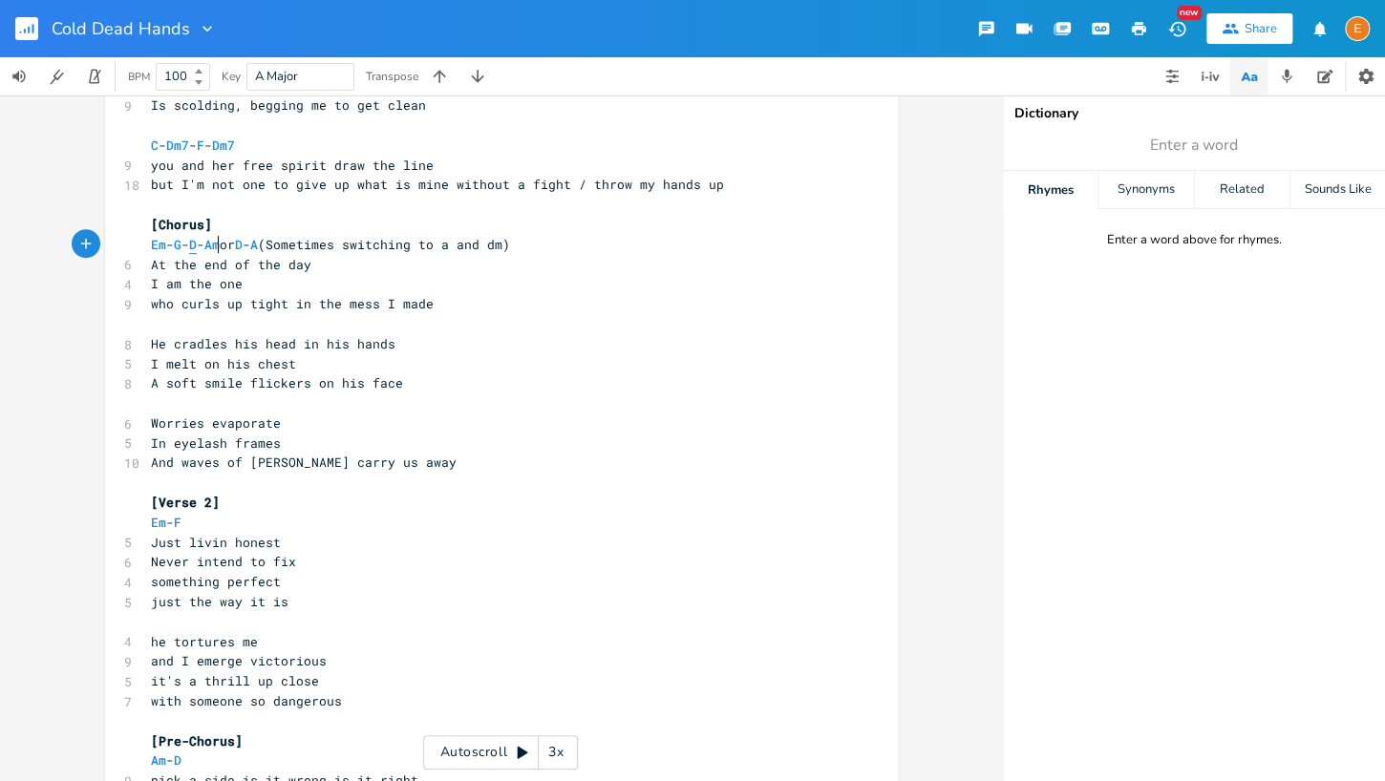
click at [197, 244] on span "D" at bounding box center [193, 245] width 8 height 18
click at [220, 243] on span "Am" at bounding box center [211, 245] width 15 height 18
type textarea "Am"
click at [220, 243] on span "Am" at bounding box center [211, 245] width 15 height 18
click at [160, 250] on span "Em" at bounding box center [158, 245] width 15 height 18
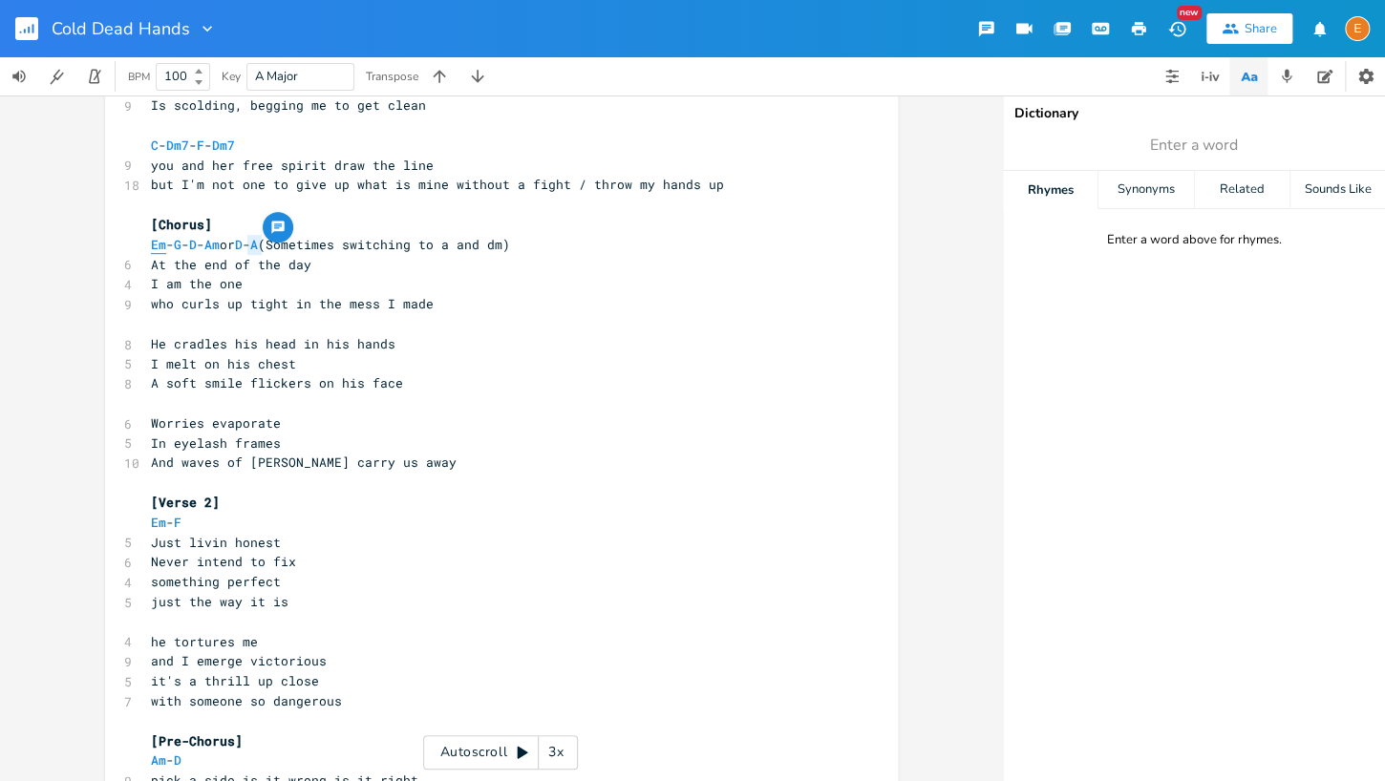
type textarea "Em"
click at [160, 250] on span "Em" at bounding box center [158, 245] width 15 height 18
click at [37, 25] on rect "button" at bounding box center [26, 28] width 23 height 23
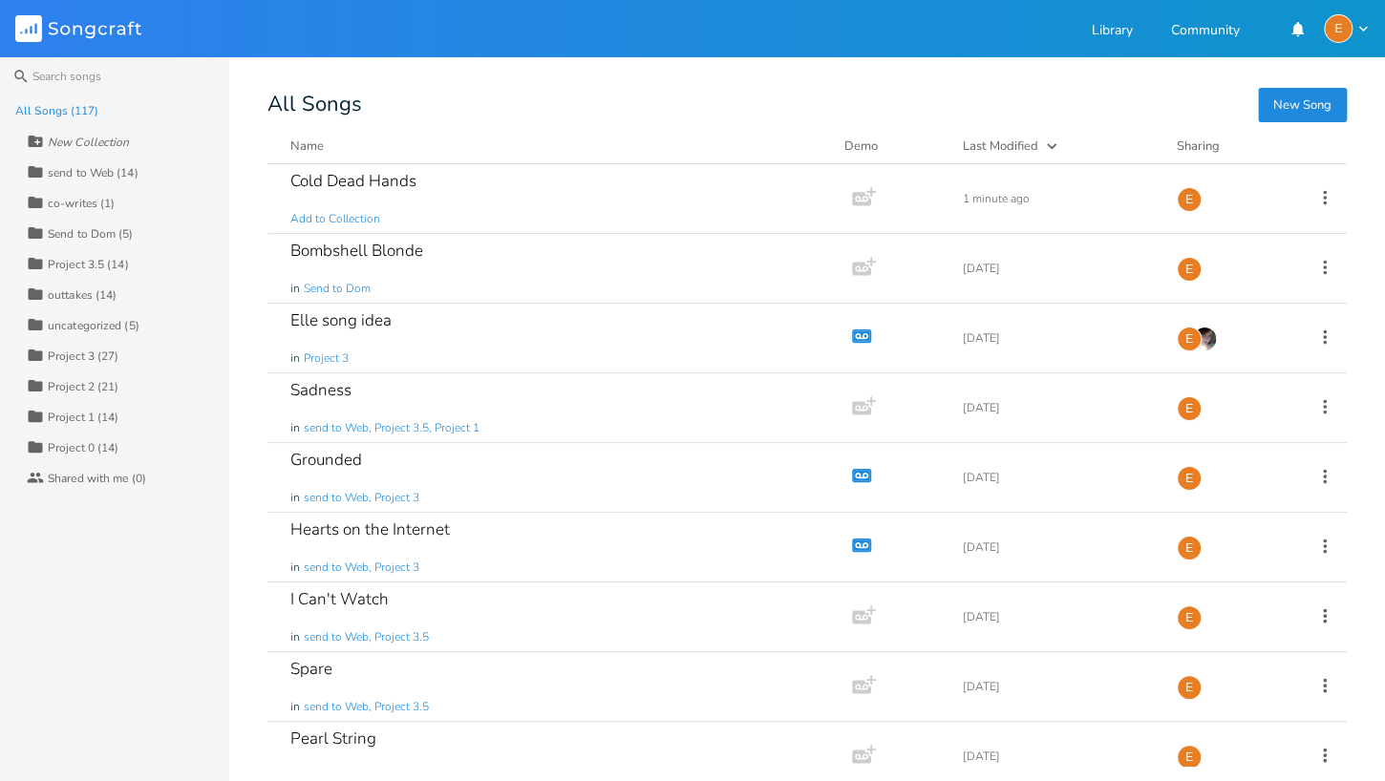
click at [86, 162] on div "Collection send to Web (14)" at bounding box center [128, 172] width 202 height 31
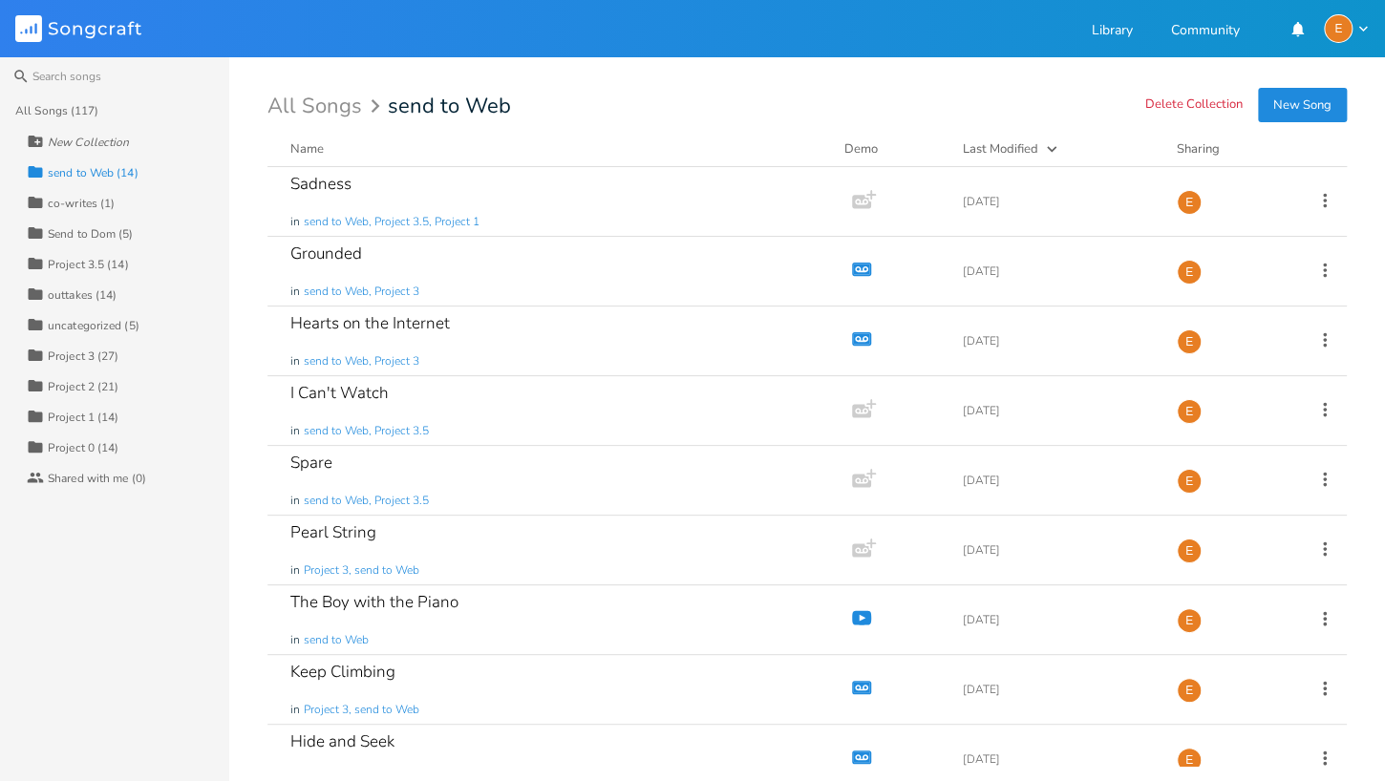
click at [106, 112] on div "All Songs (117)" at bounding box center [122, 111] width 214 height 31
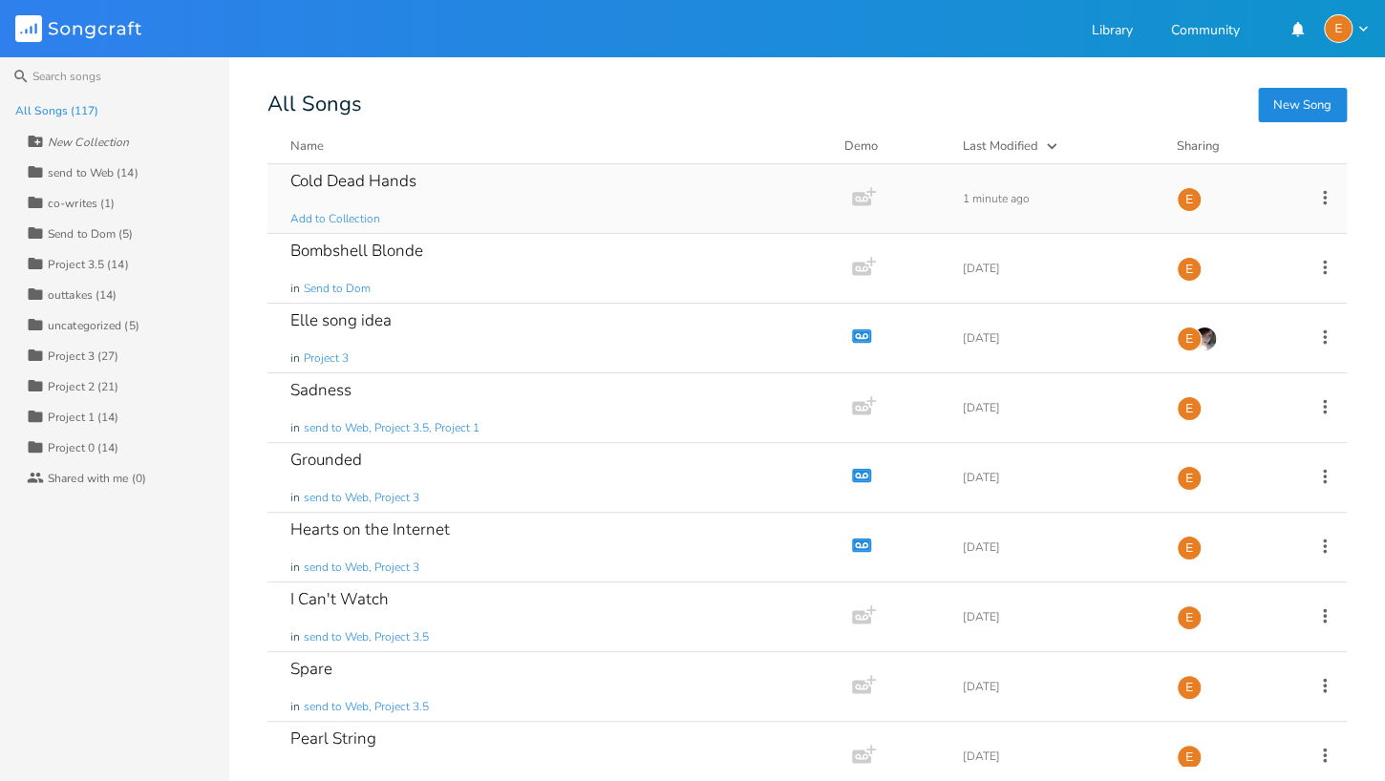
click at [1322, 199] on icon at bounding box center [1324, 197] width 21 height 21
click at [1245, 282] on li "Collection Collections" at bounding box center [1247, 291] width 153 height 32
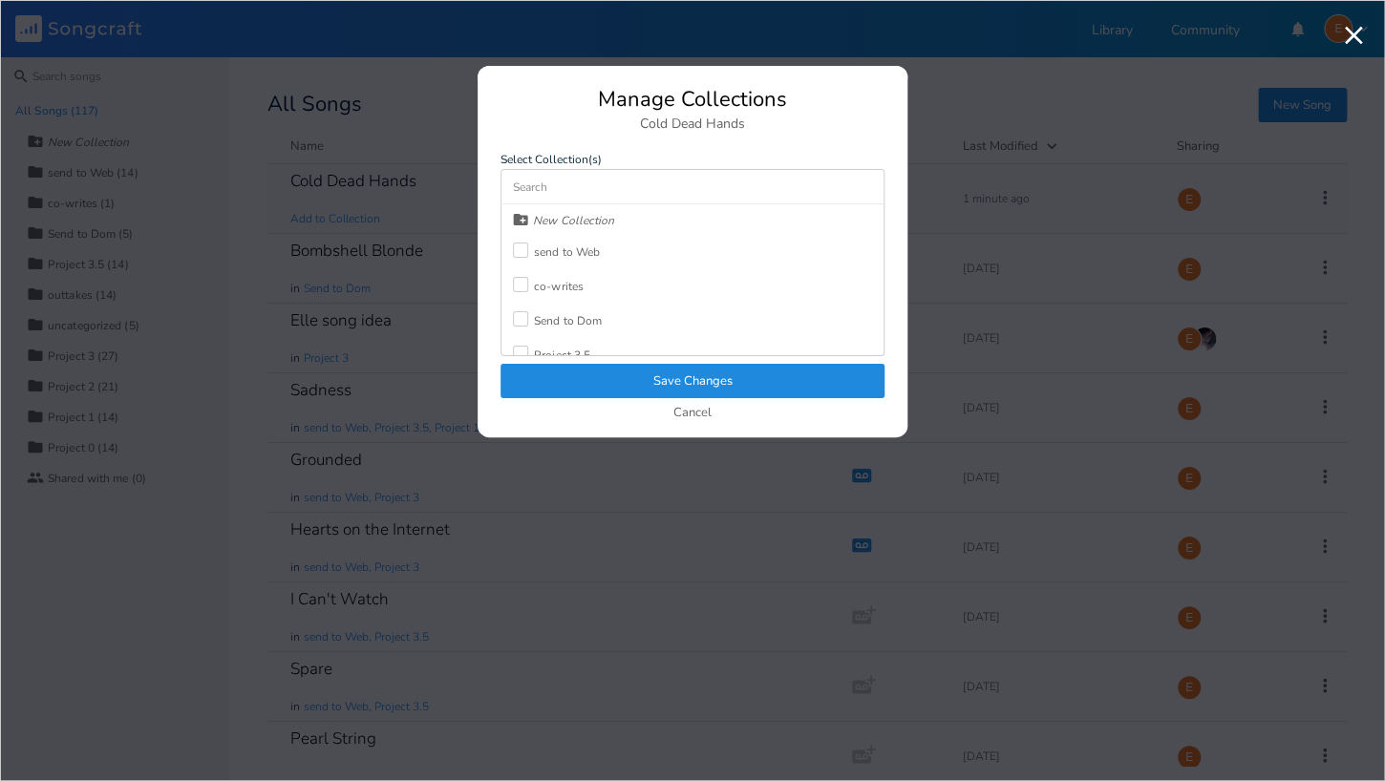
click at [523, 247] on div at bounding box center [520, 250] width 15 height 15
click at [652, 375] on button "Save Changes" at bounding box center [692, 381] width 384 height 34
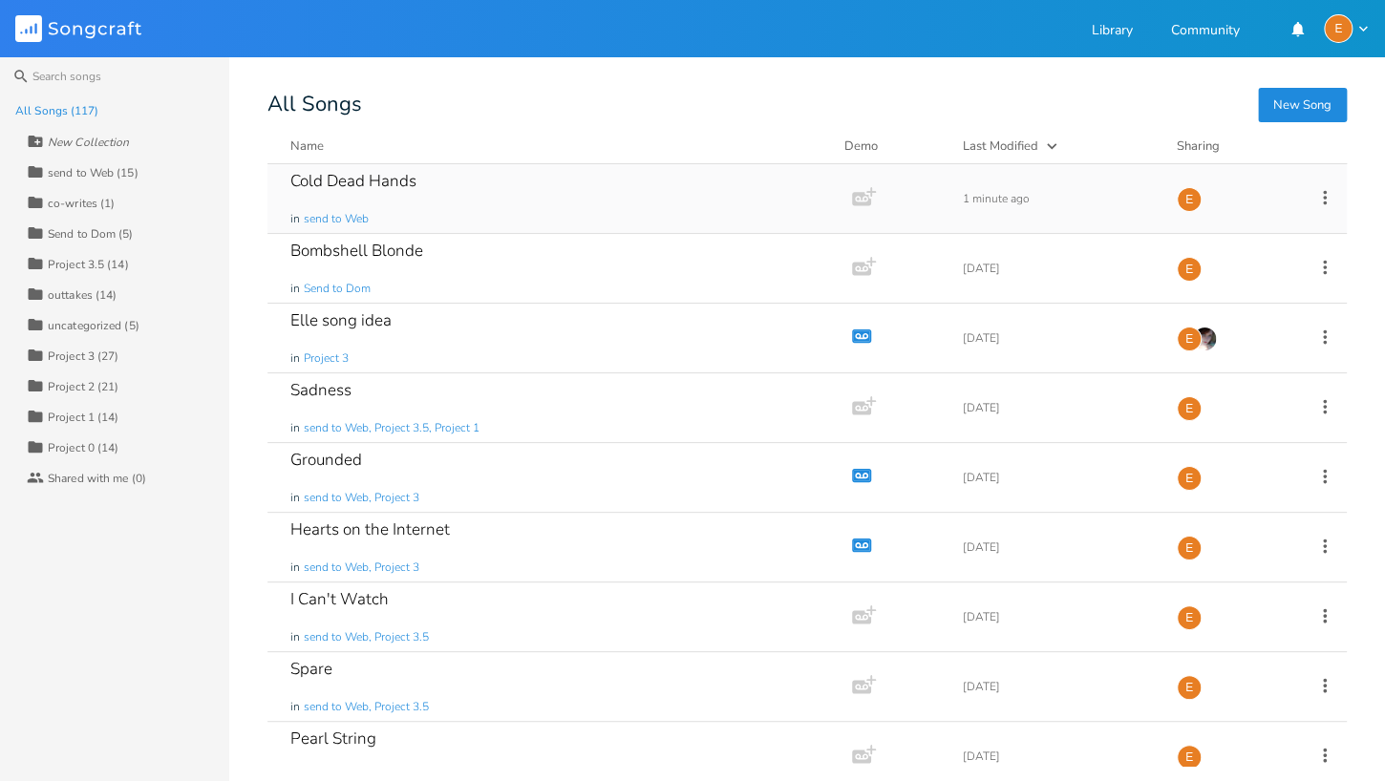
click at [160, 174] on div "Collection send to Web (15)" at bounding box center [128, 172] width 202 height 31
